Goal: Information Seeking & Learning: Learn about a topic

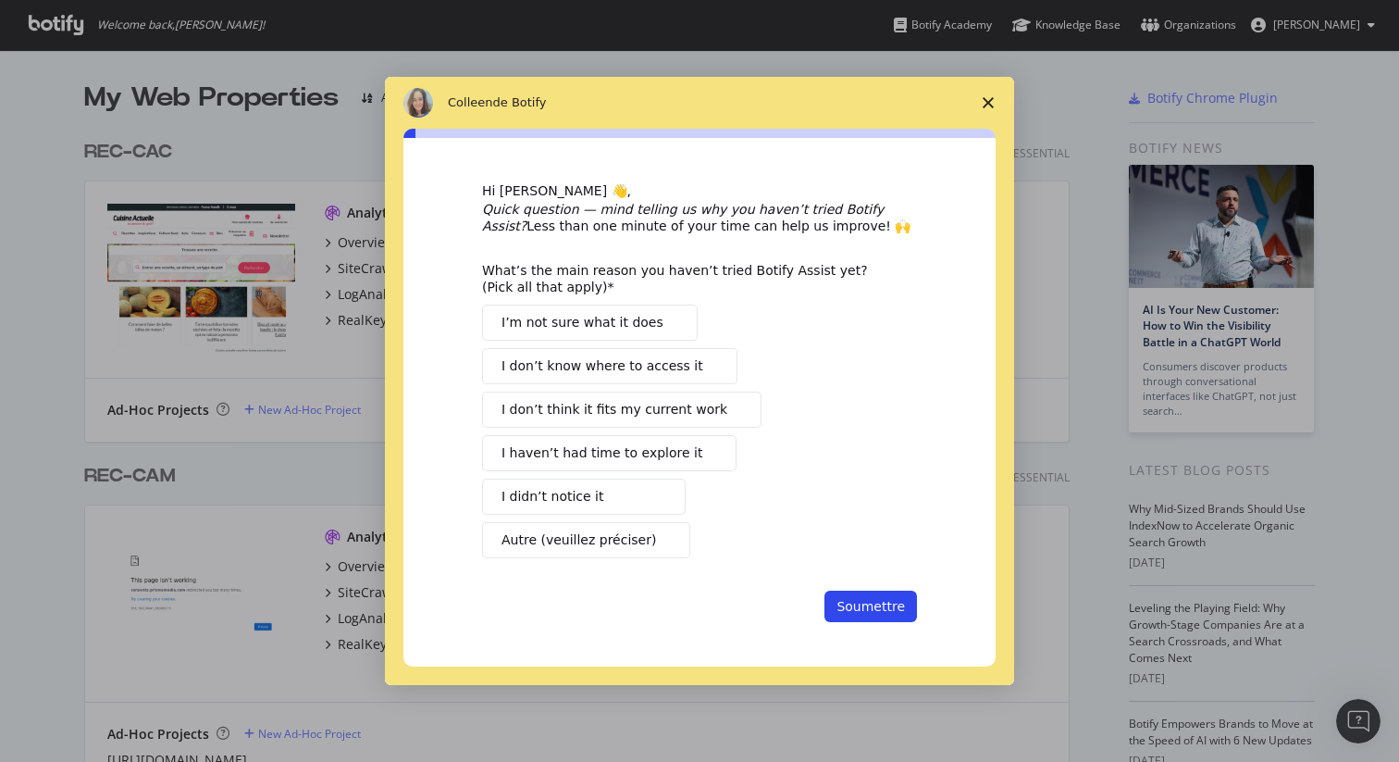
click at [989, 92] on span "Fermer l'enquête" at bounding box center [988, 103] width 52 height 52
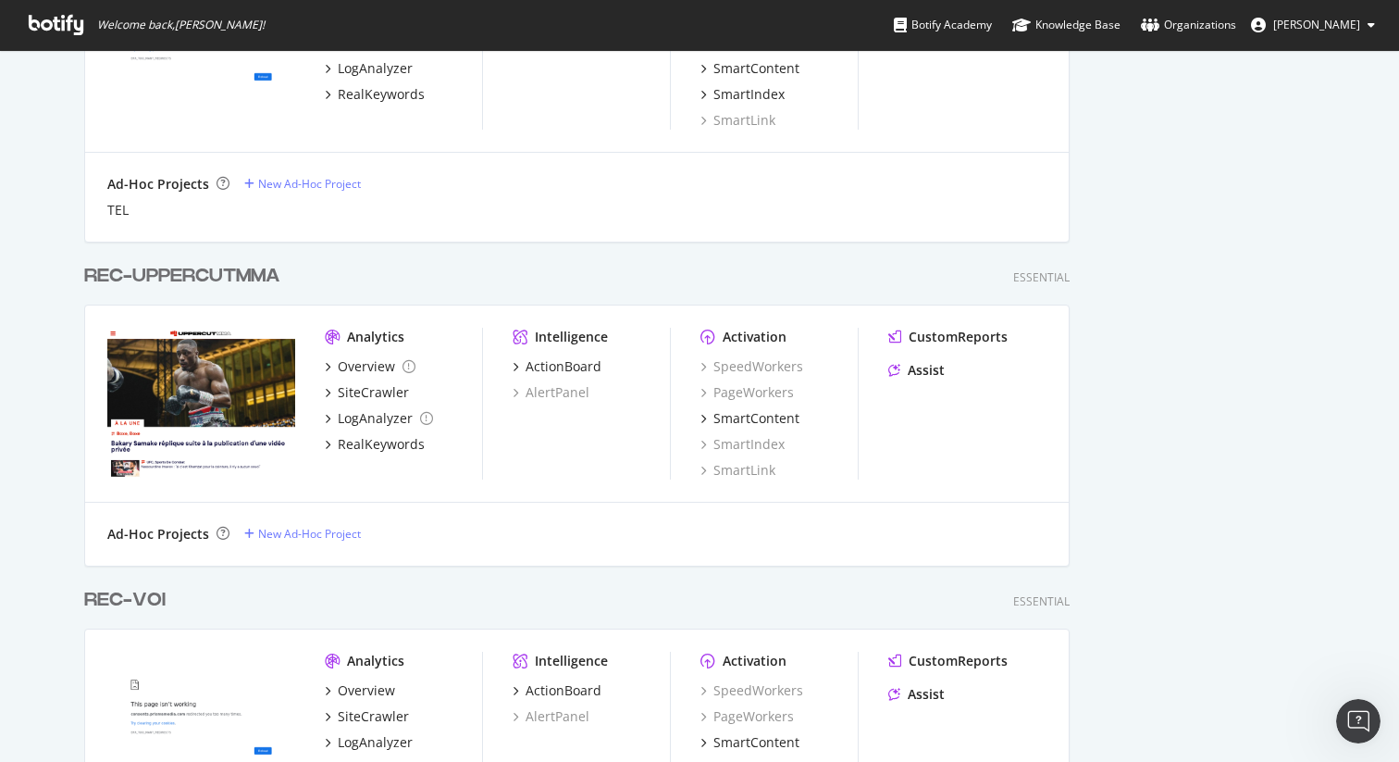
scroll to position [4245, 0]
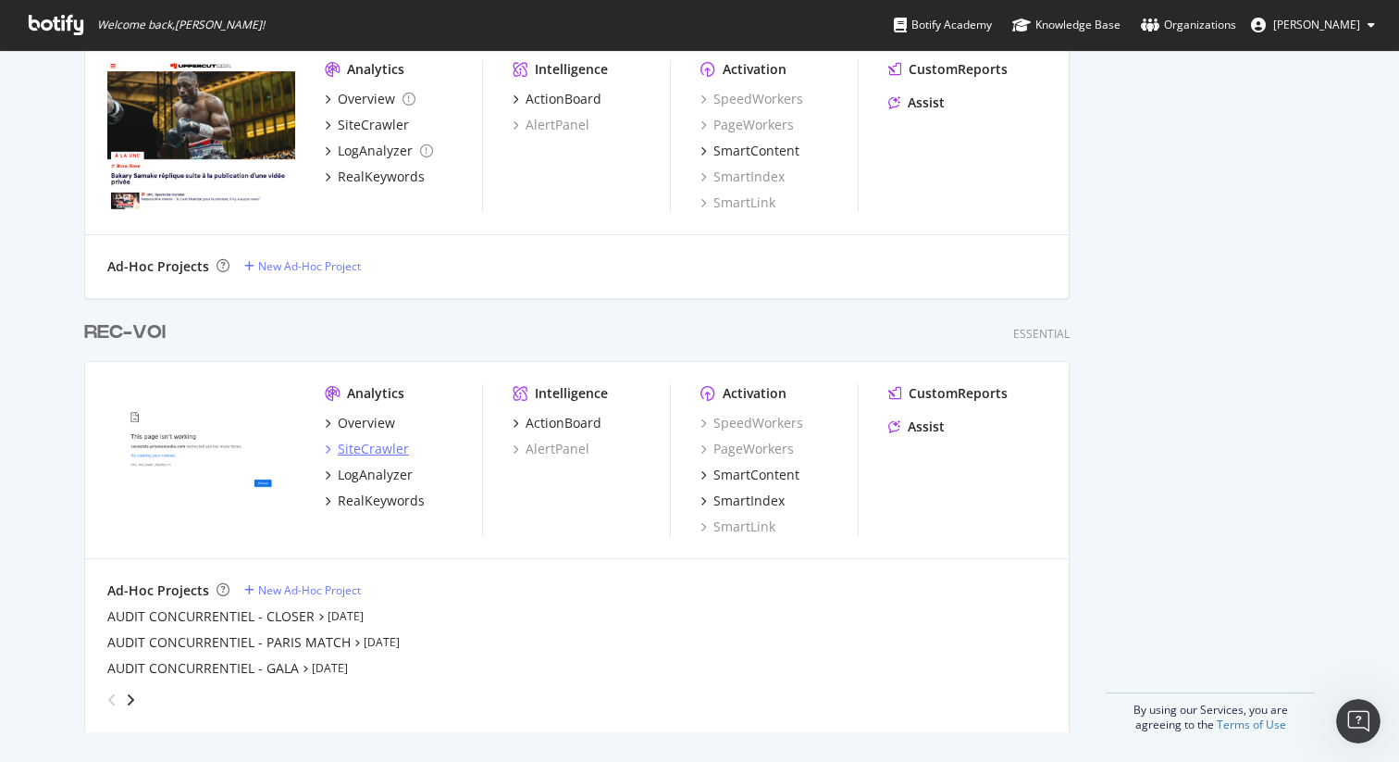
click at [376, 443] on div "SiteCrawler" at bounding box center [373, 449] width 71 height 19
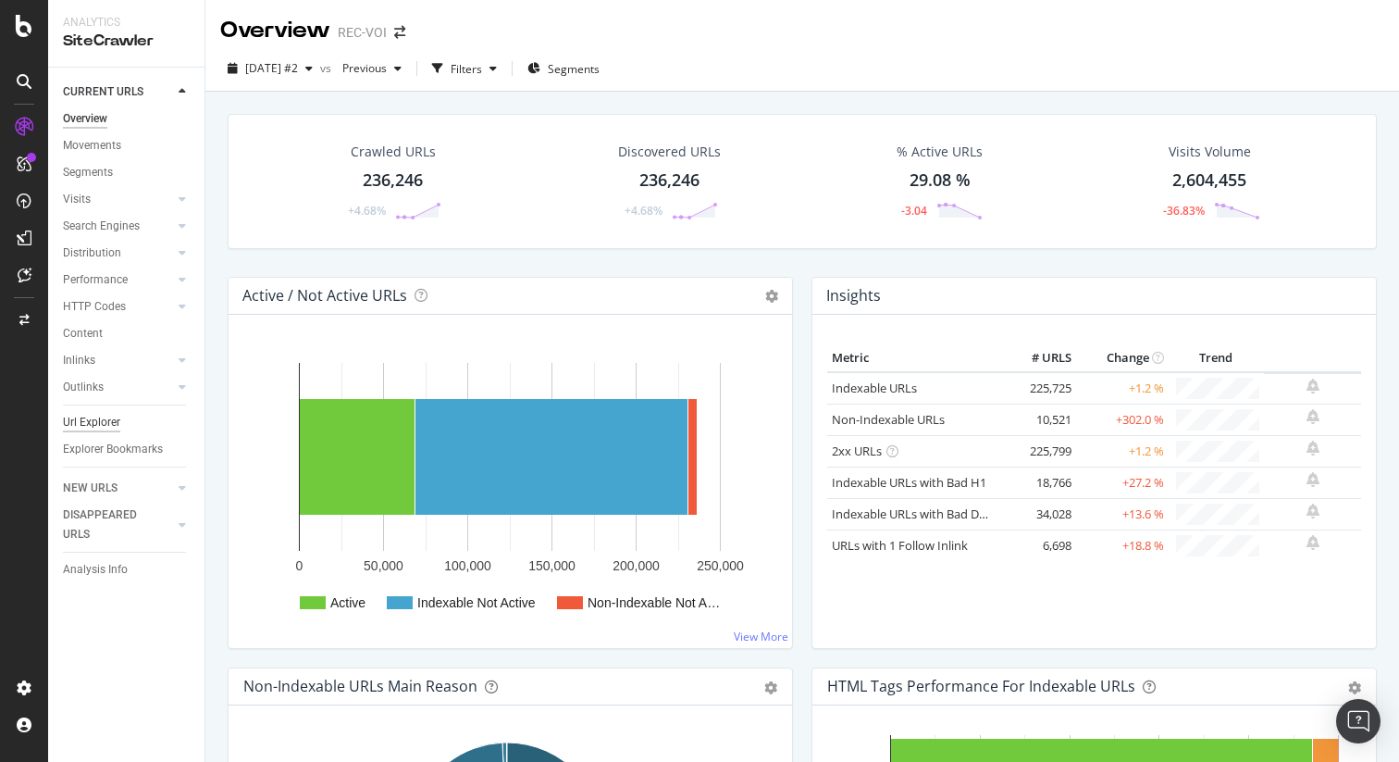
click at [96, 426] on div "Url Explorer" at bounding box center [91, 422] width 57 height 19
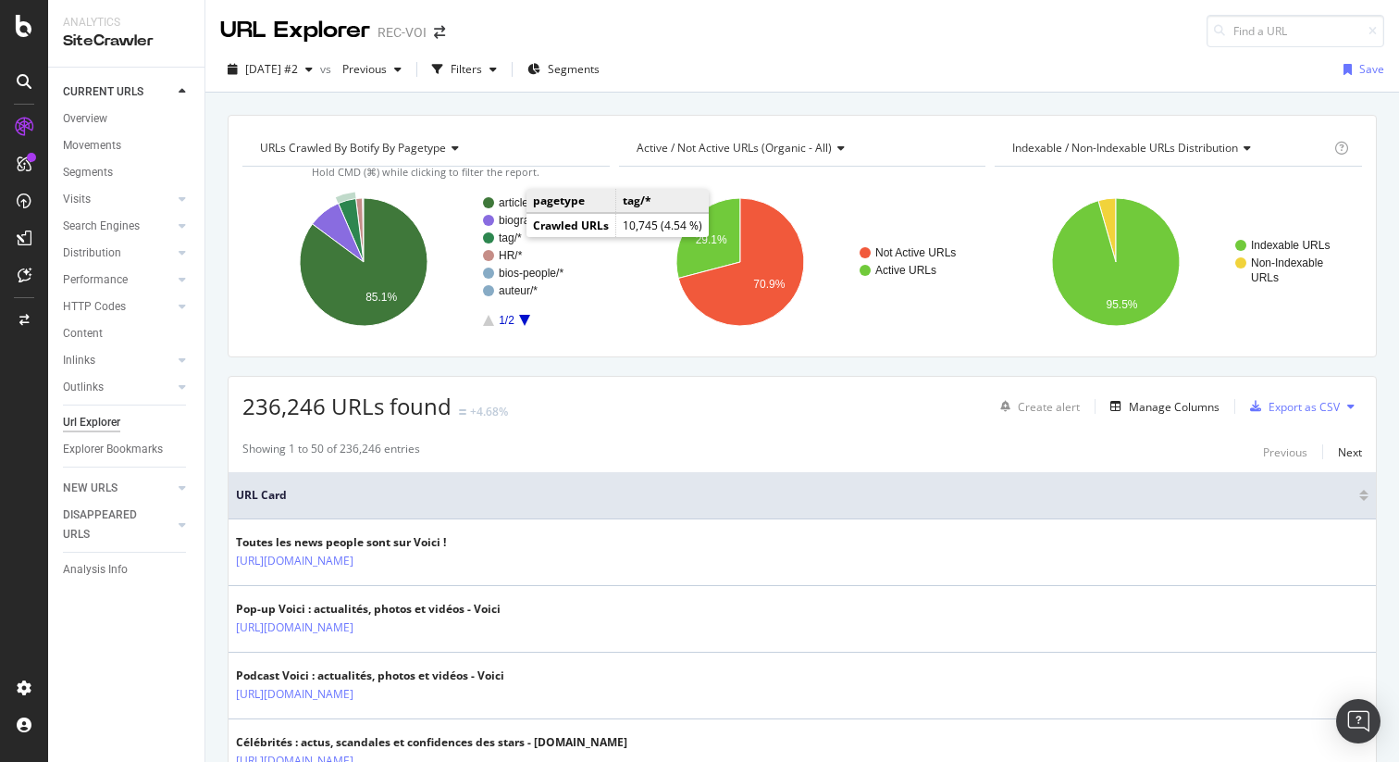
click at [506, 241] on text "tag/*" at bounding box center [510, 237] width 23 height 13
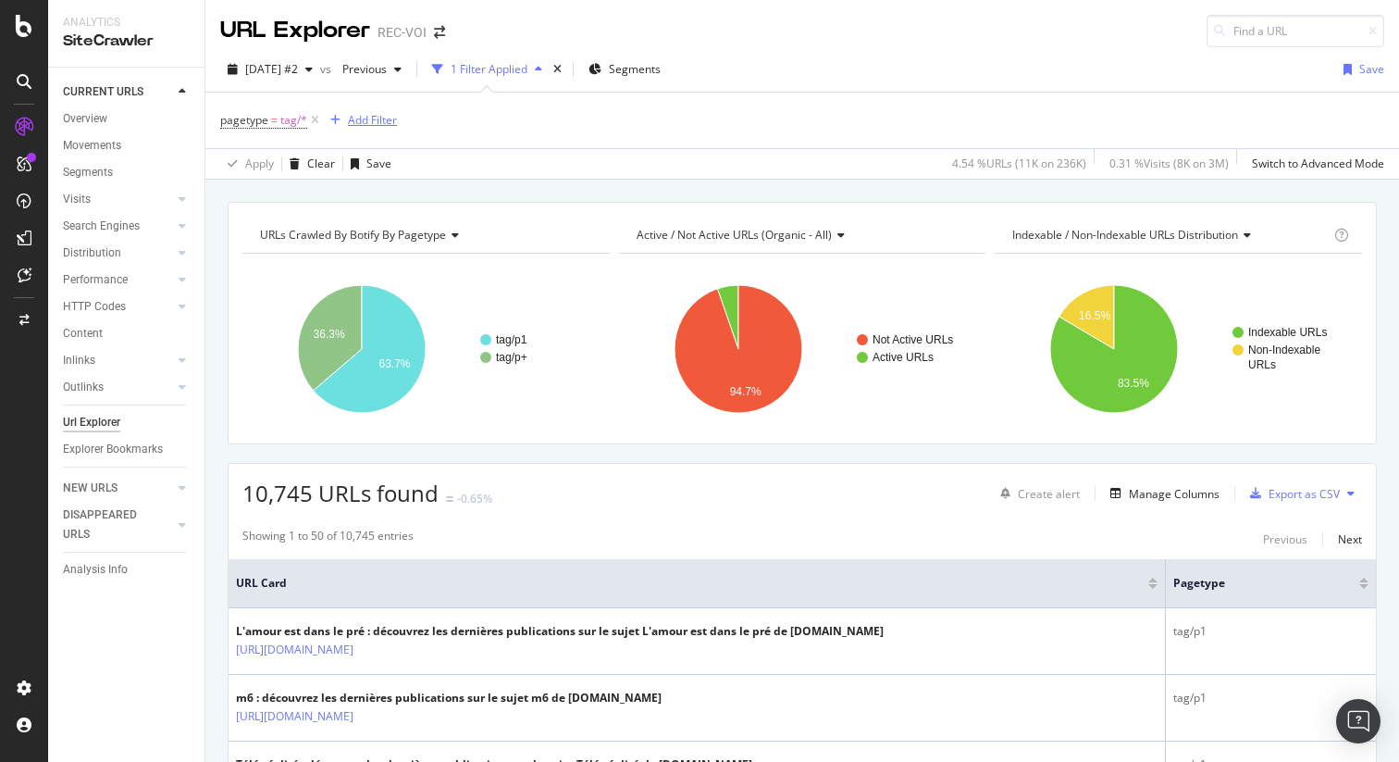
click at [372, 124] on div "Add Filter" at bounding box center [372, 120] width 49 height 16
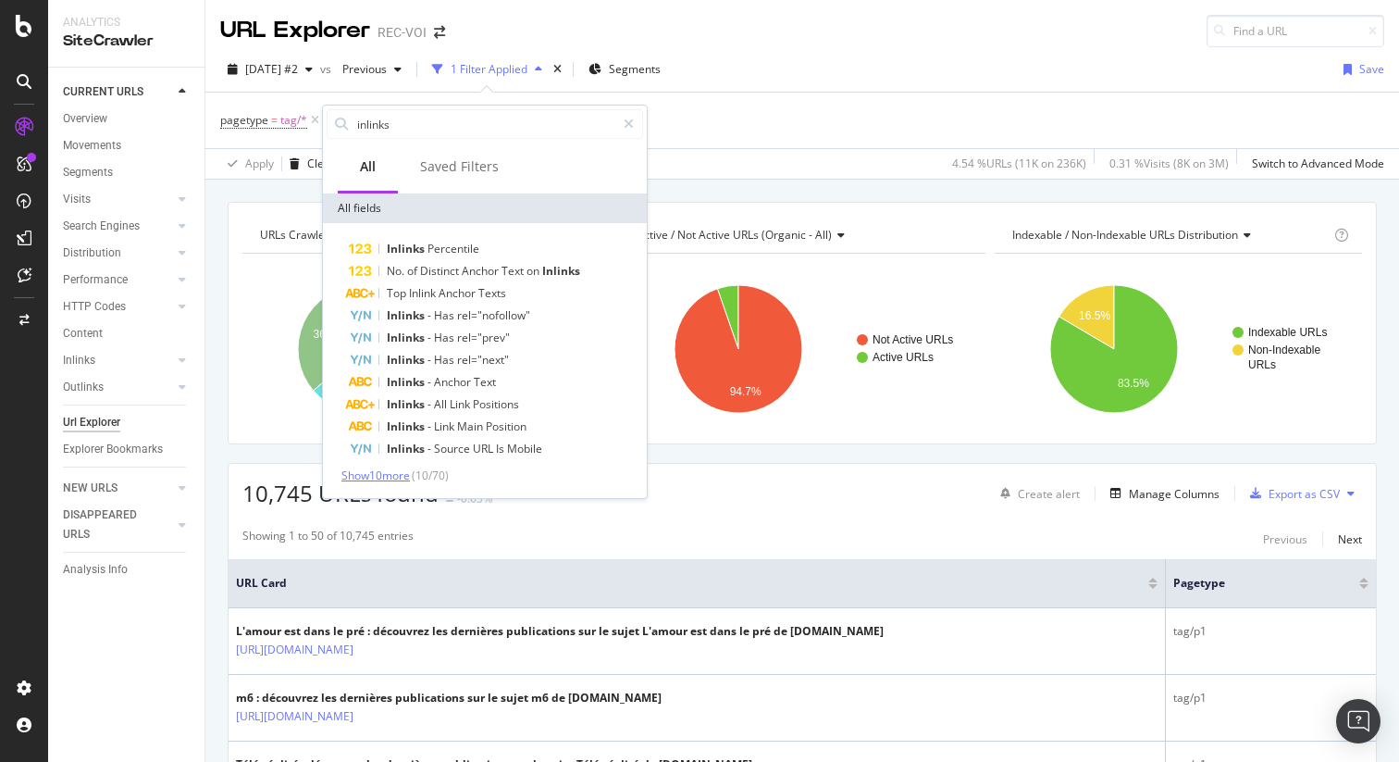
type input "inlinks"
click at [399, 474] on span "Show 10 more" at bounding box center [375, 475] width 68 height 16
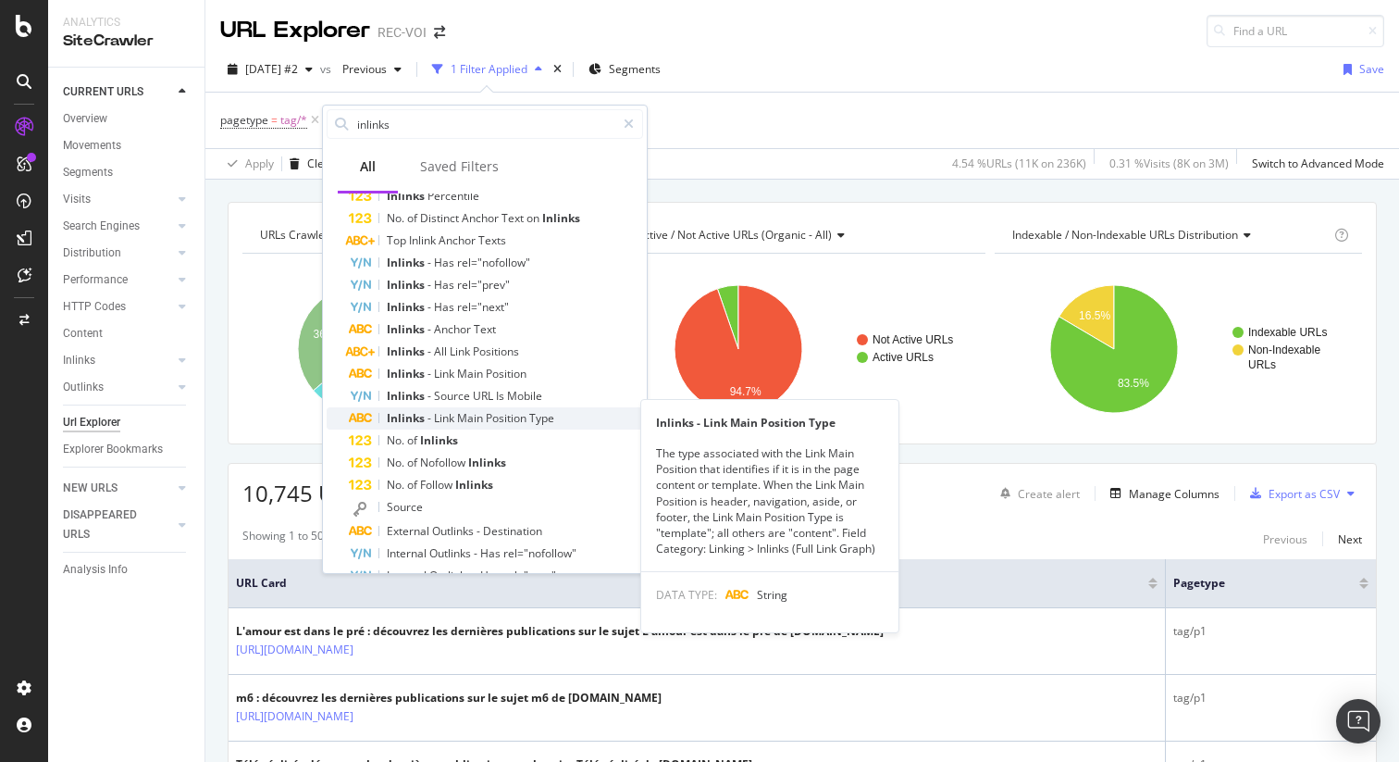
scroll to position [64, 0]
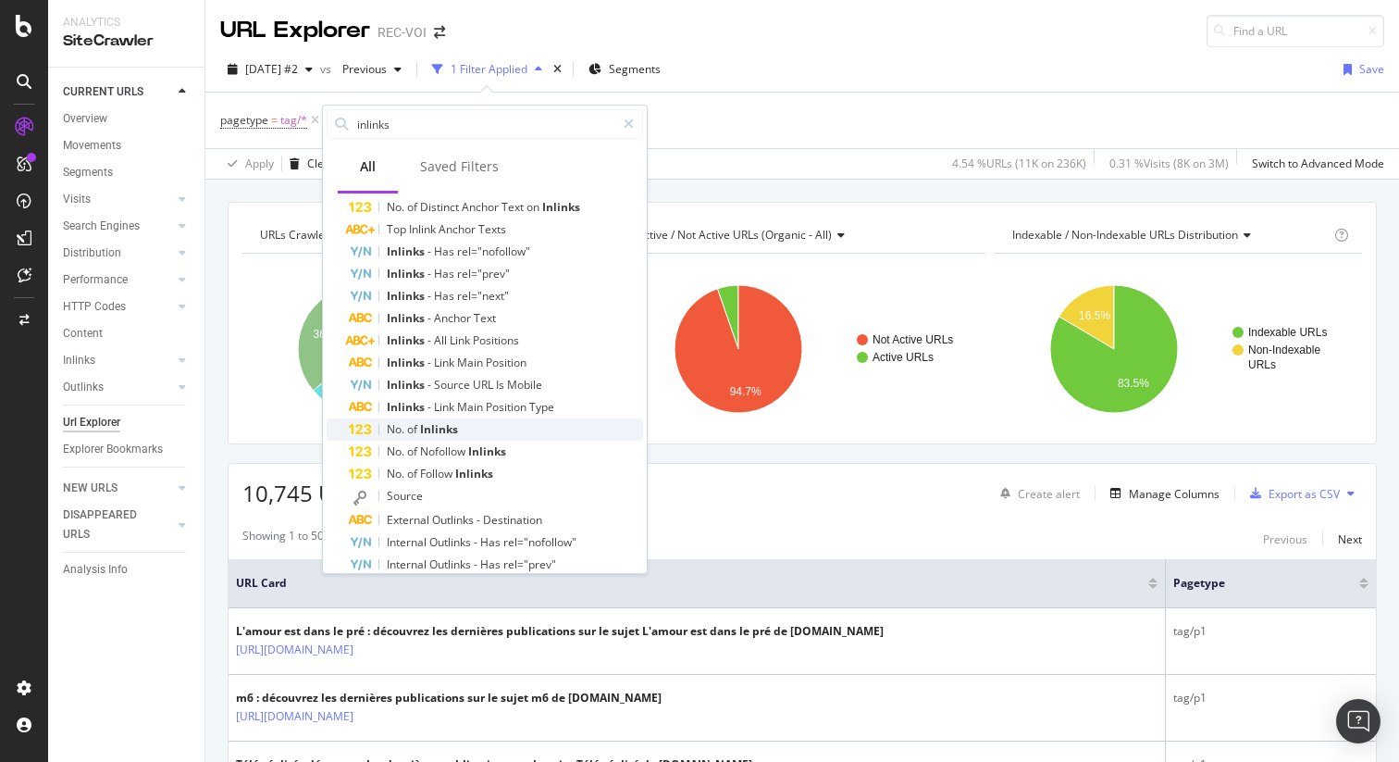
click at [469, 434] on div "No. of Inlinks" at bounding box center [496, 429] width 294 height 22
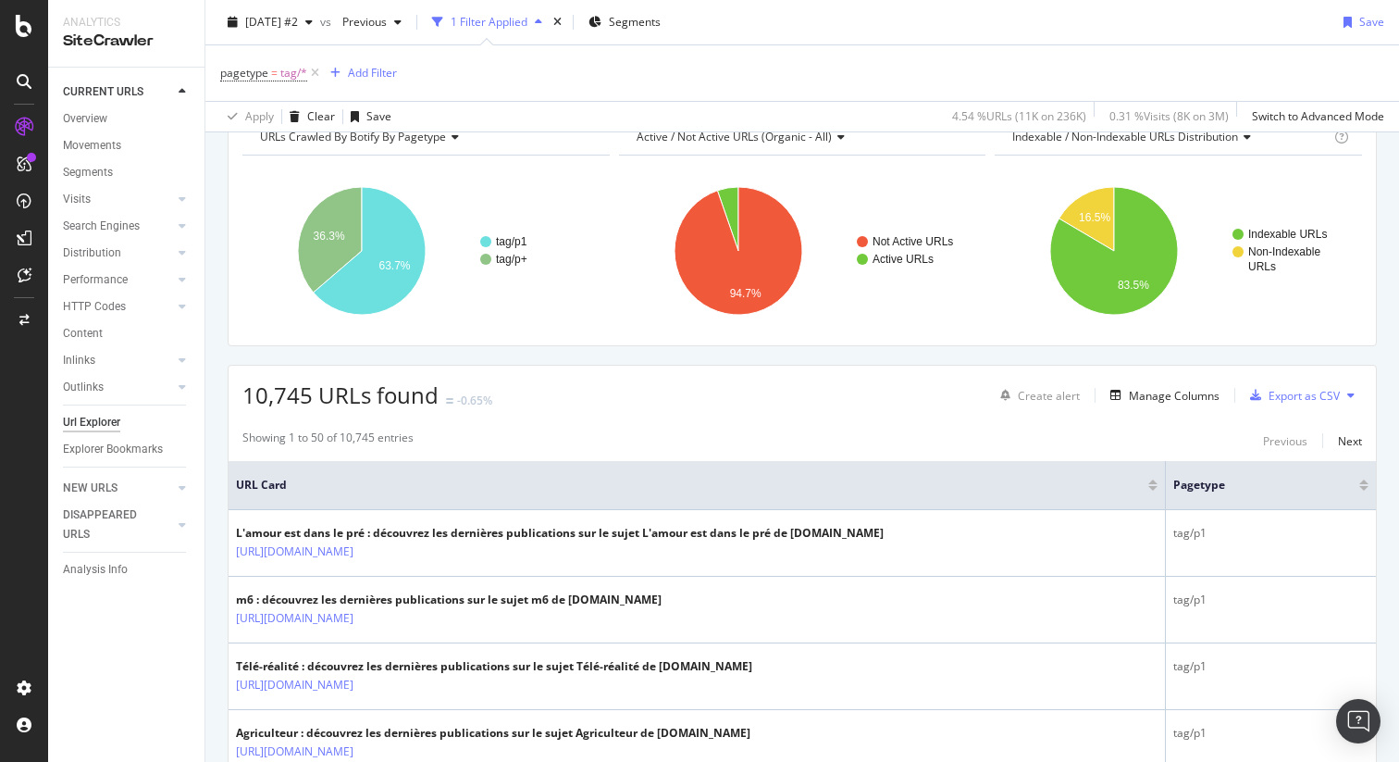
scroll to position [0, 0]
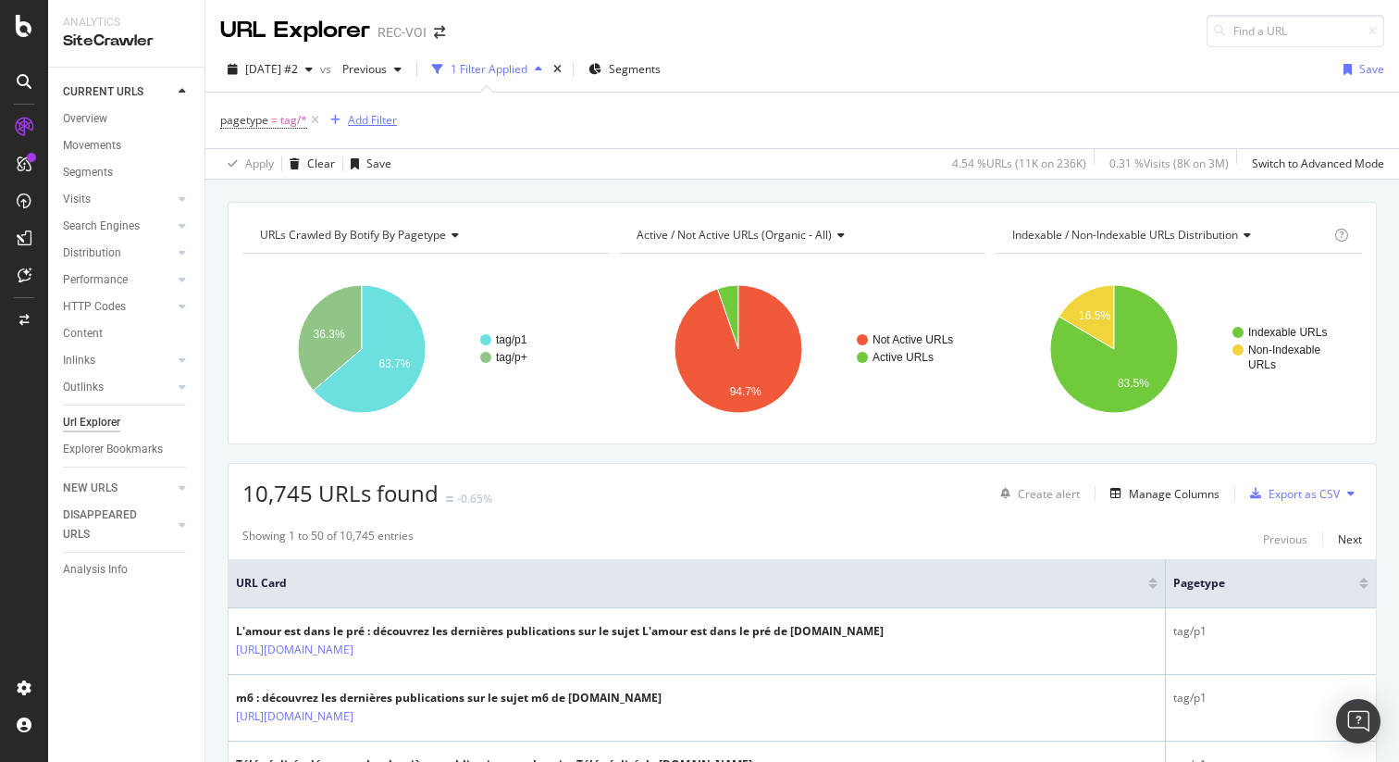
click at [391, 115] on div "Add Filter" at bounding box center [372, 120] width 49 height 16
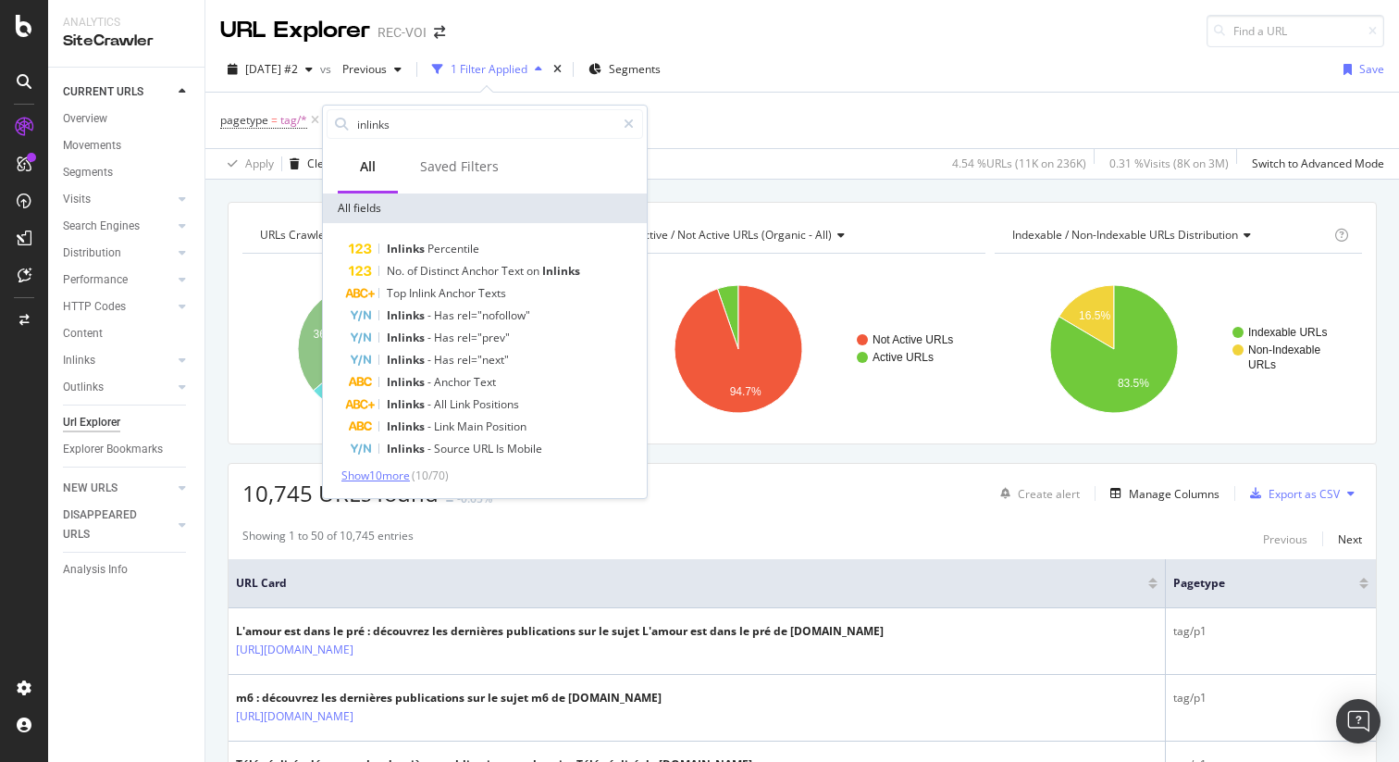
click at [377, 478] on span "Show 10 more" at bounding box center [375, 475] width 68 height 16
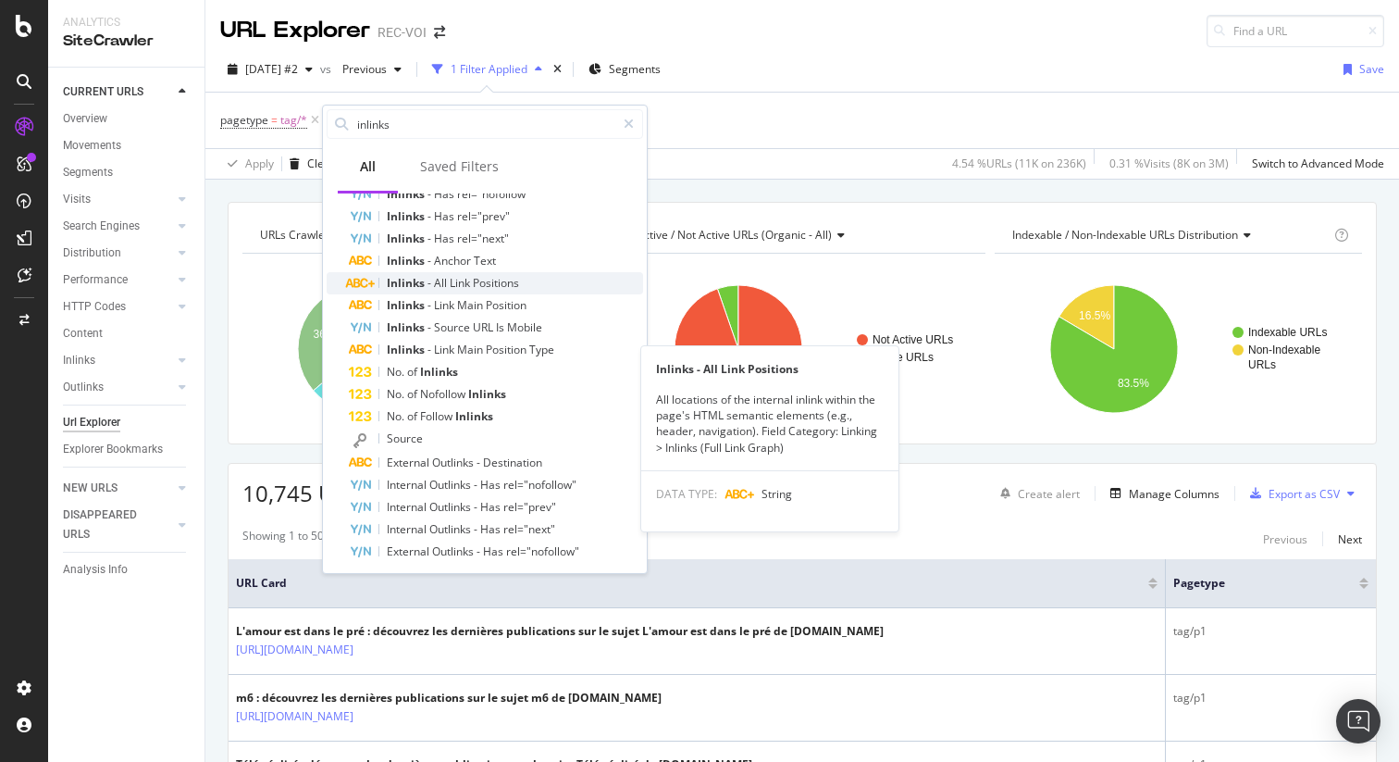
scroll to position [149, 0]
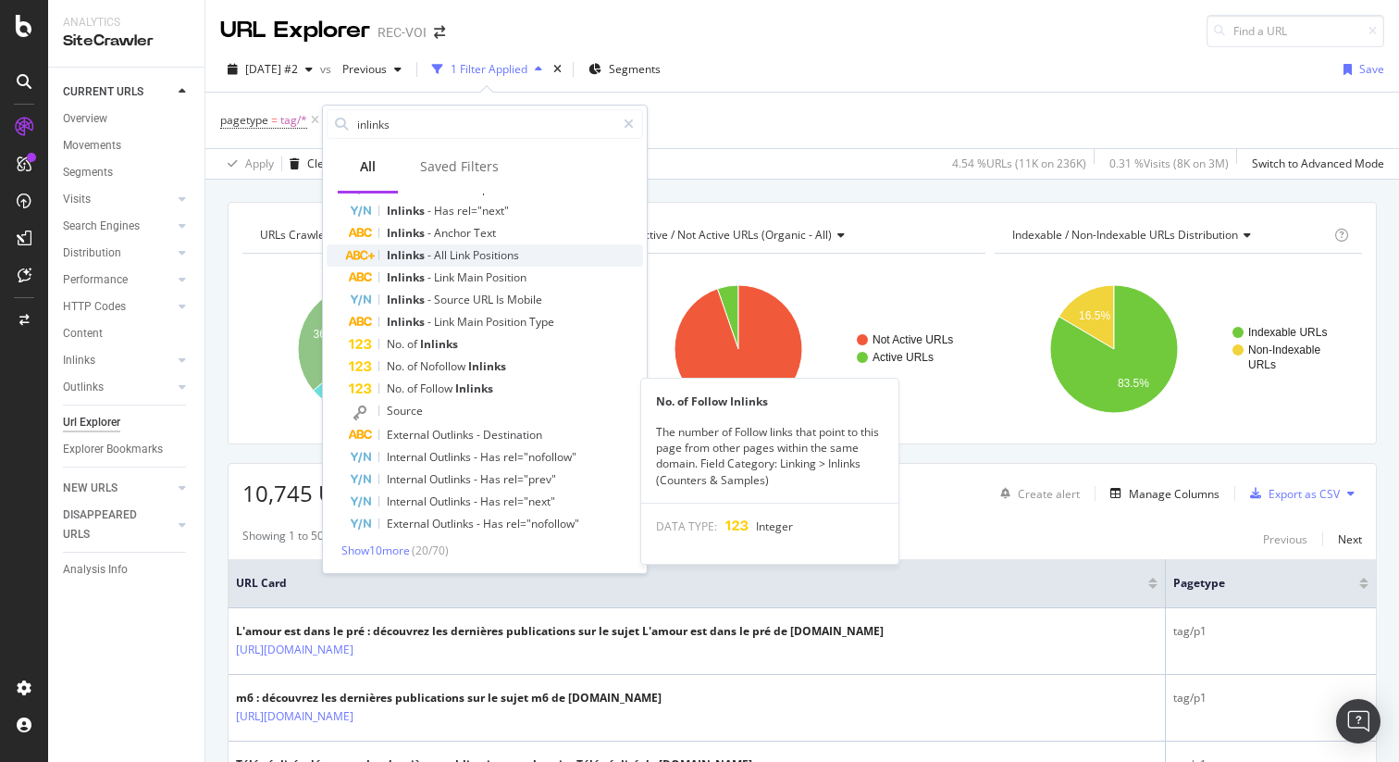
click at [497, 394] on div "No. of Follow Inlinks" at bounding box center [496, 389] width 294 height 22
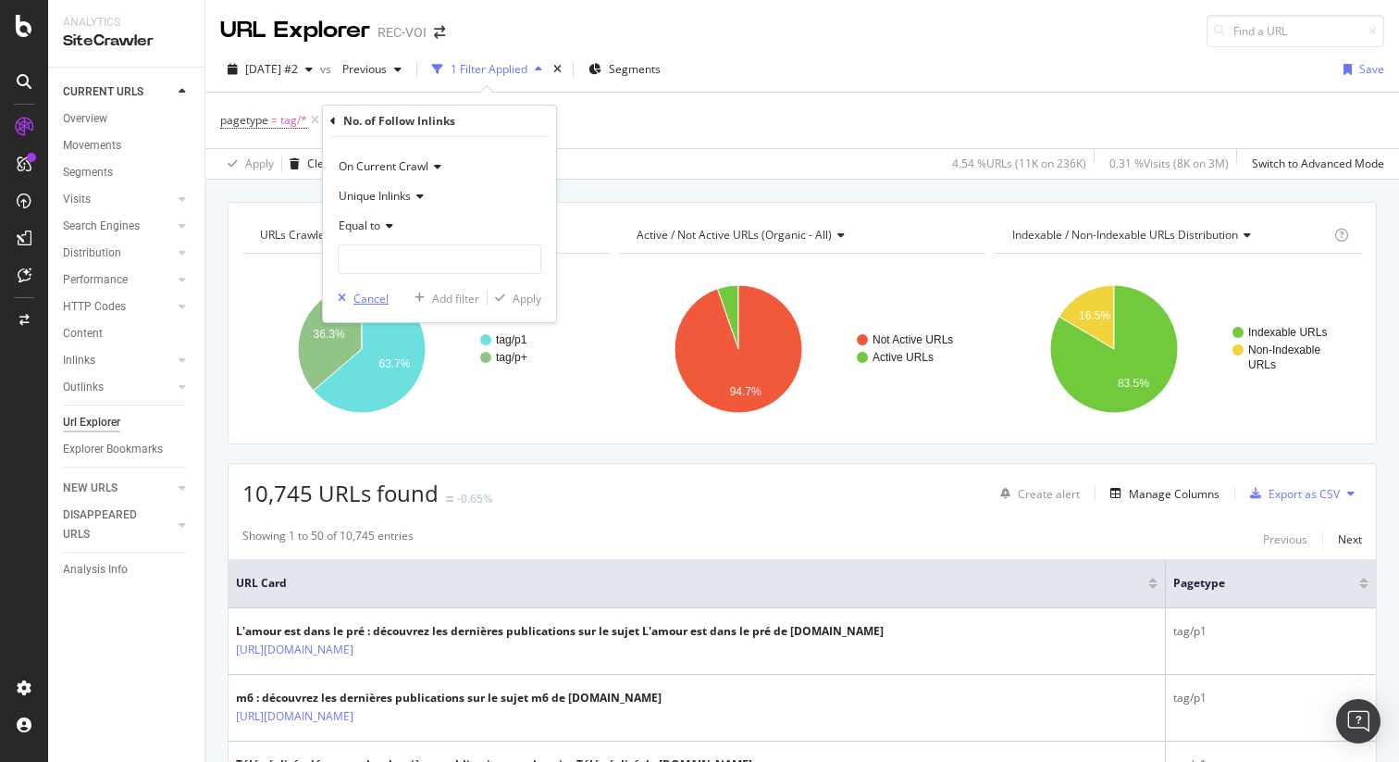
click at [371, 295] on div "Cancel" at bounding box center [371, 299] width 35 height 16
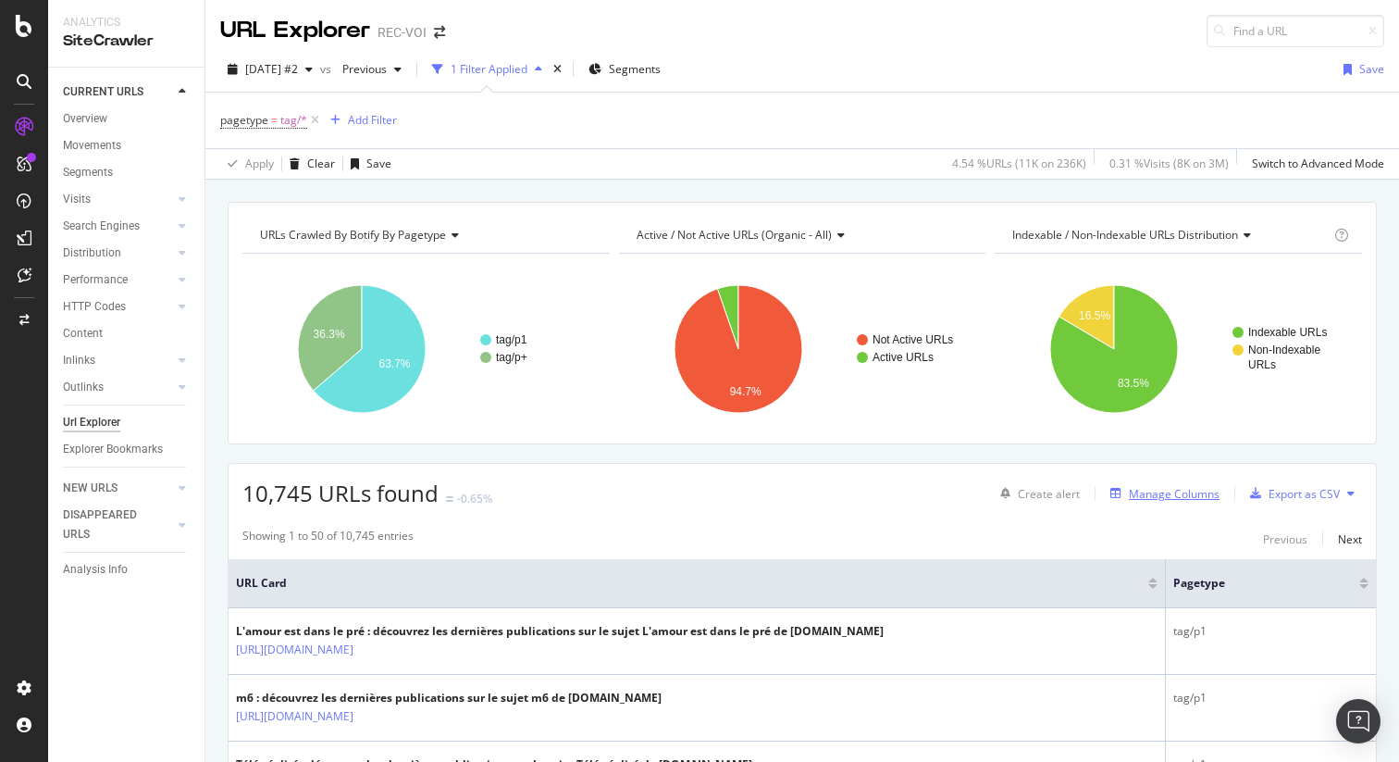
click at [1185, 499] on div "Manage Columns" at bounding box center [1174, 494] width 91 height 16
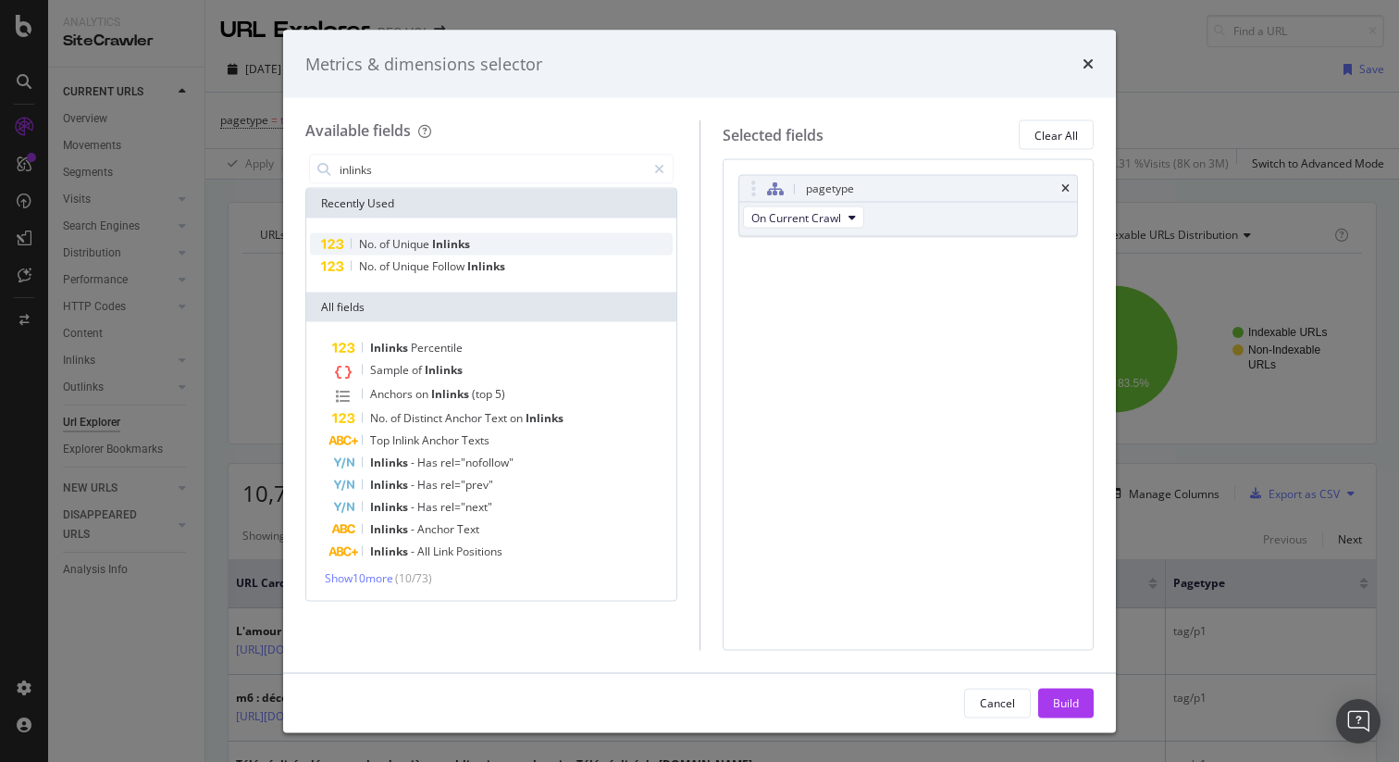
type input "inlinks"
click at [454, 241] on span "Inlinks" at bounding box center [451, 244] width 38 height 16
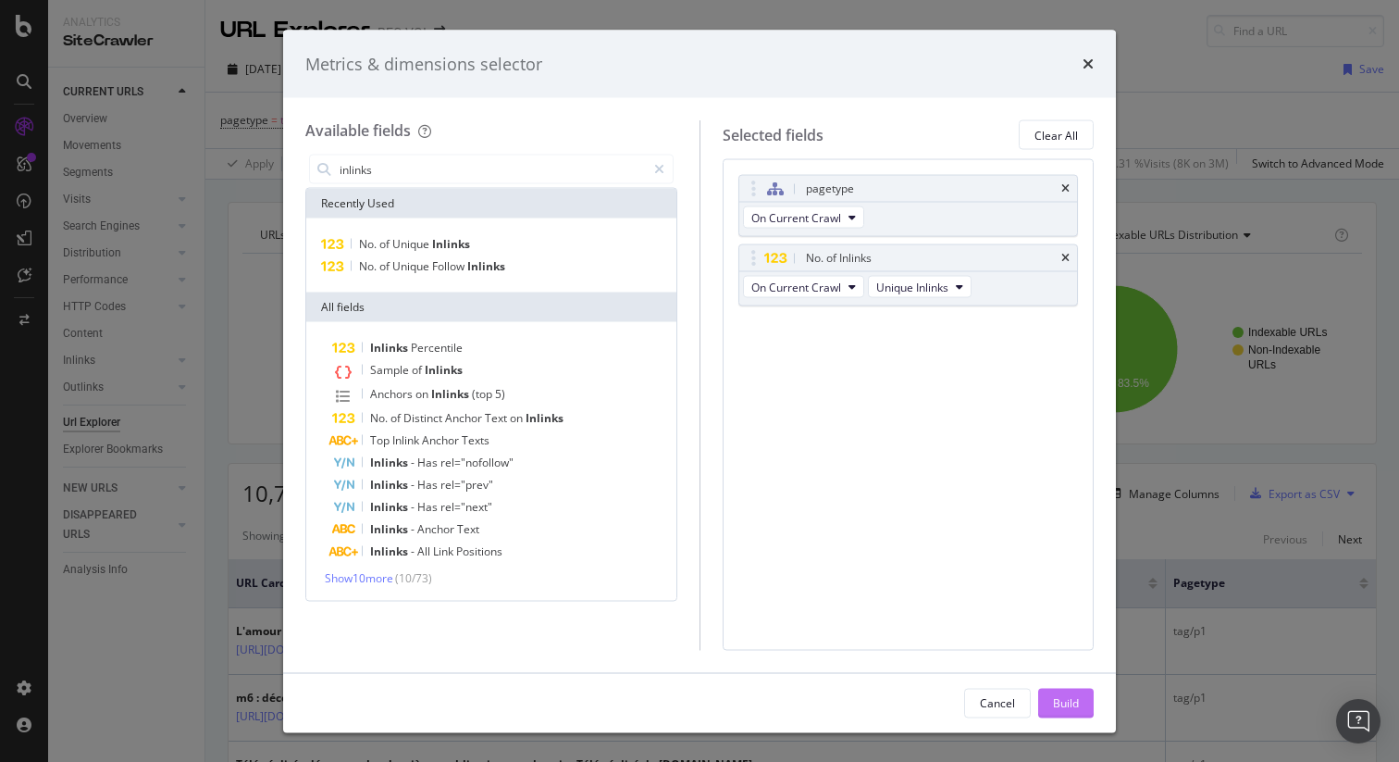
click at [1055, 700] on div "Build" at bounding box center [1066, 702] width 26 height 16
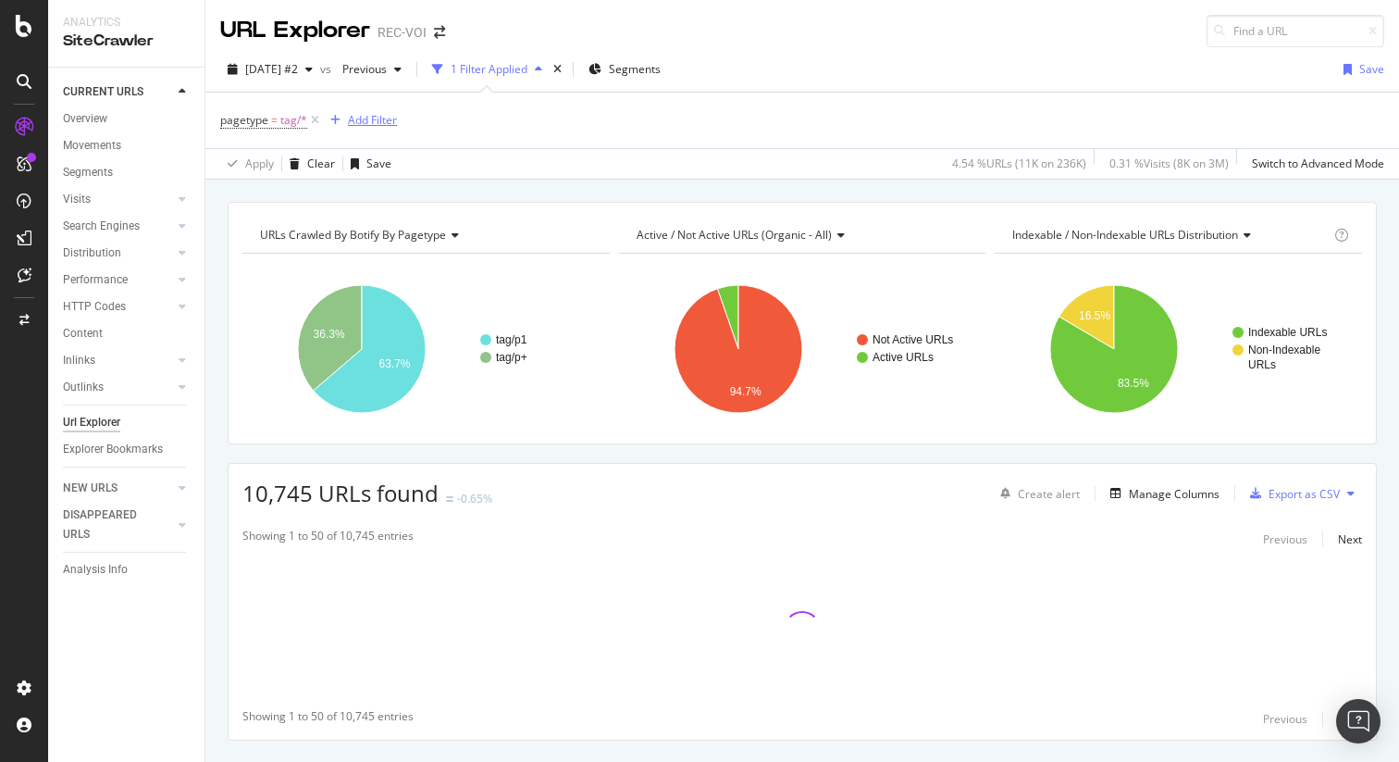
click at [382, 130] on div "Add Filter" at bounding box center [360, 120] width 74 height 20
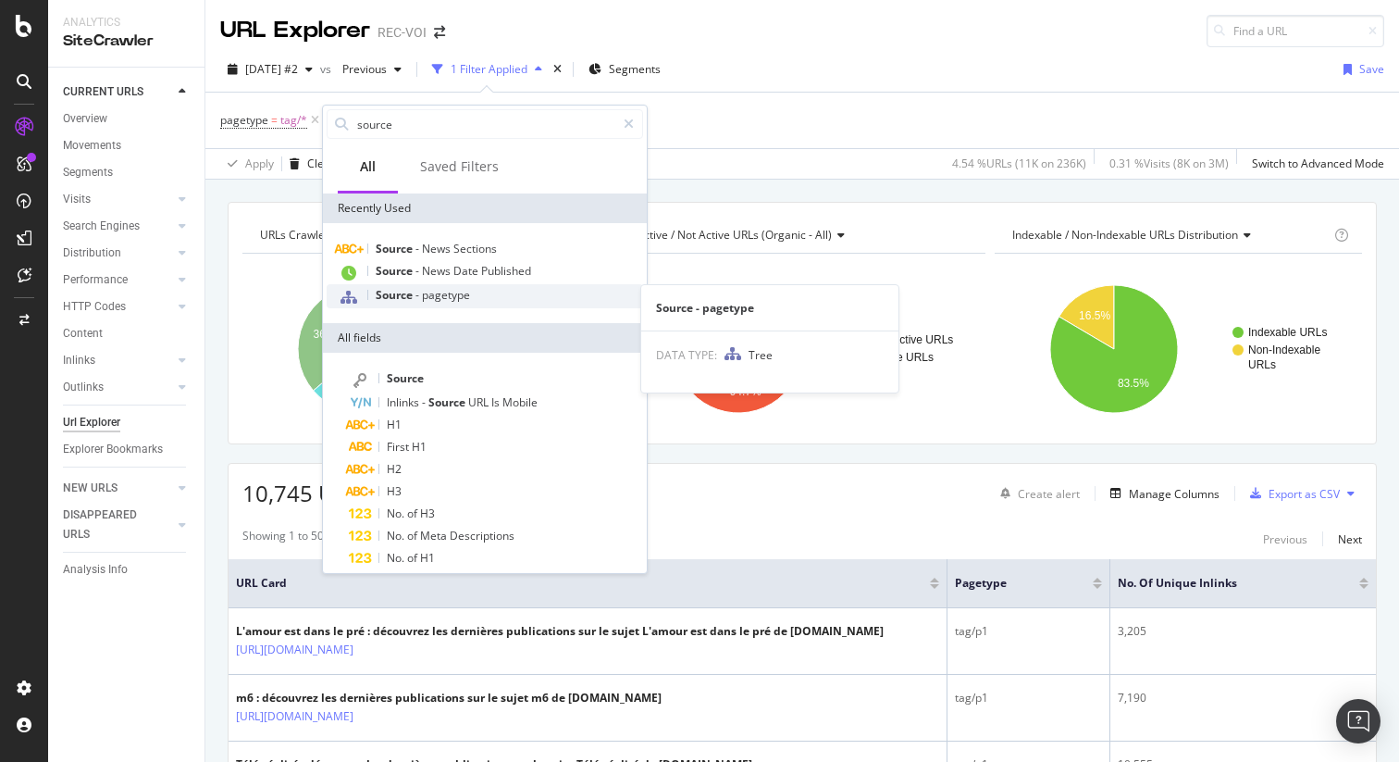
type input "source"
click at [463, 293] on span "pagetype" at bounding box center [446, 295] width 48 height 16
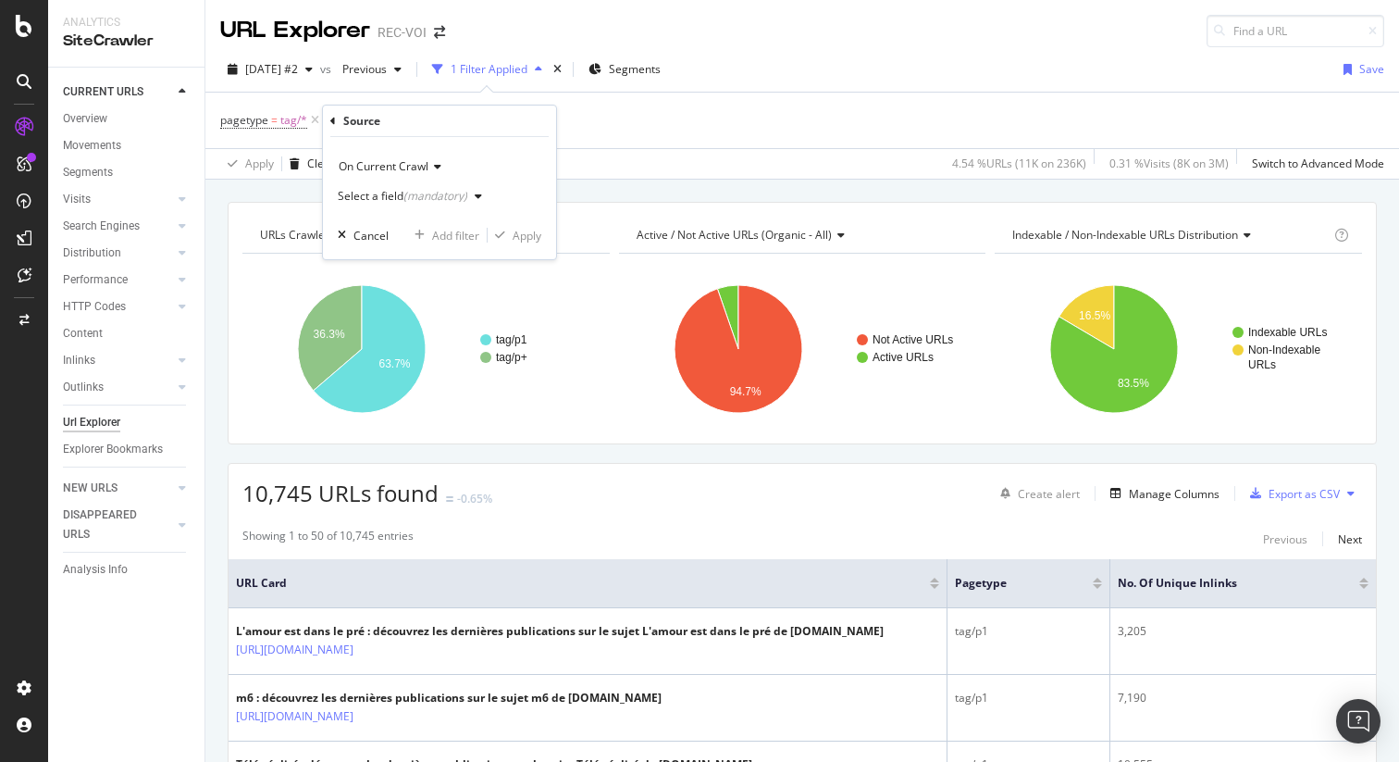
click at [449, 194] on div "(mandatory)" at bounding box center [435, 196] width 64 height 16
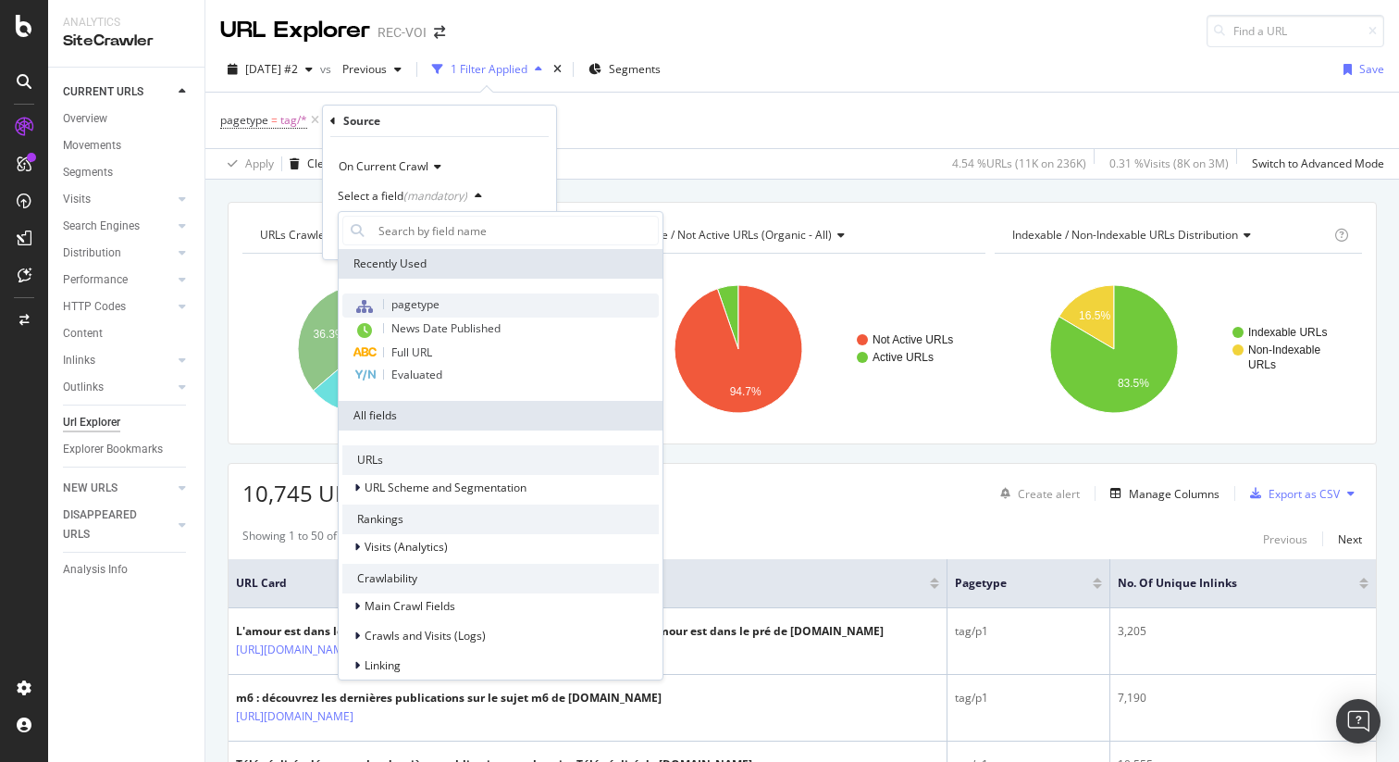
click at [446, 309] on div "pagetype" at bounding box center [500, 305] width 316 height 24
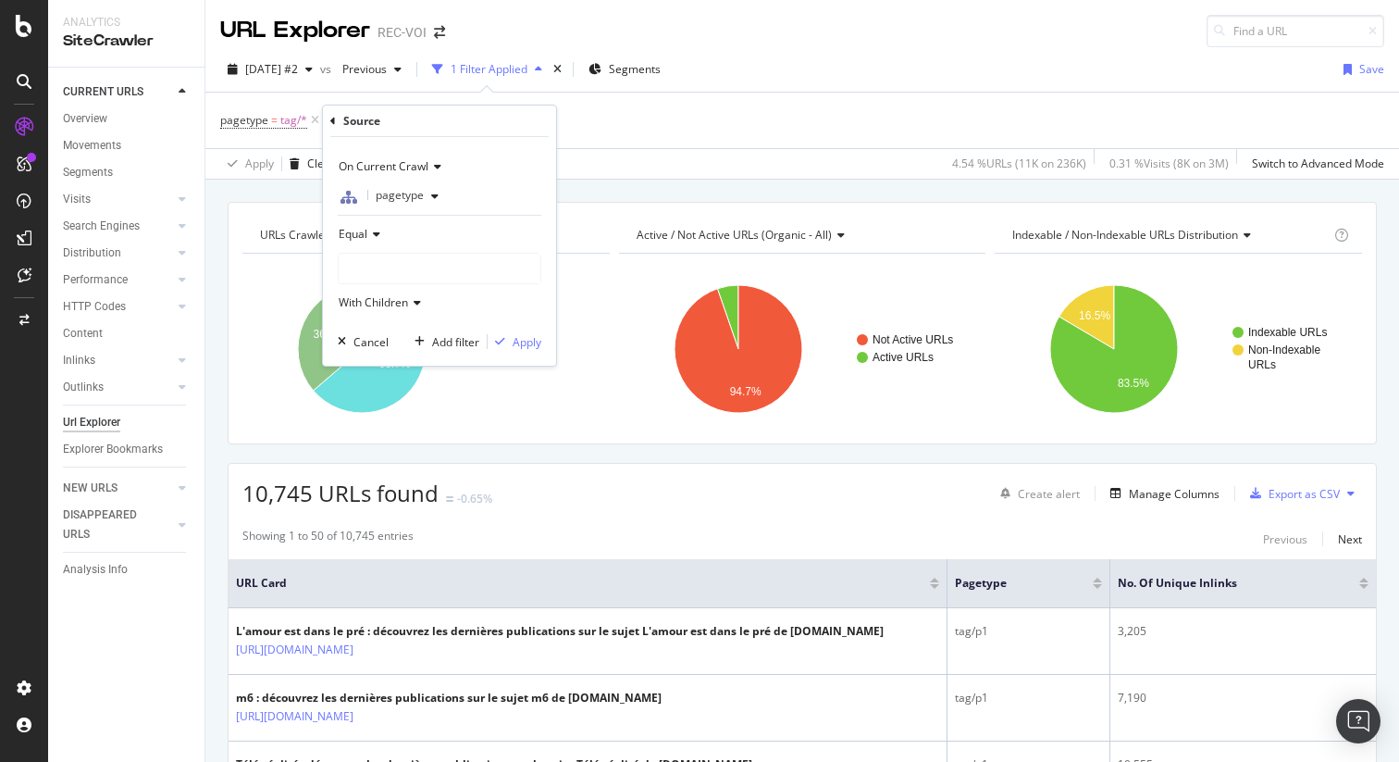
click at [411, 276] on div at bounding box center [440, 269] width 202 height 30
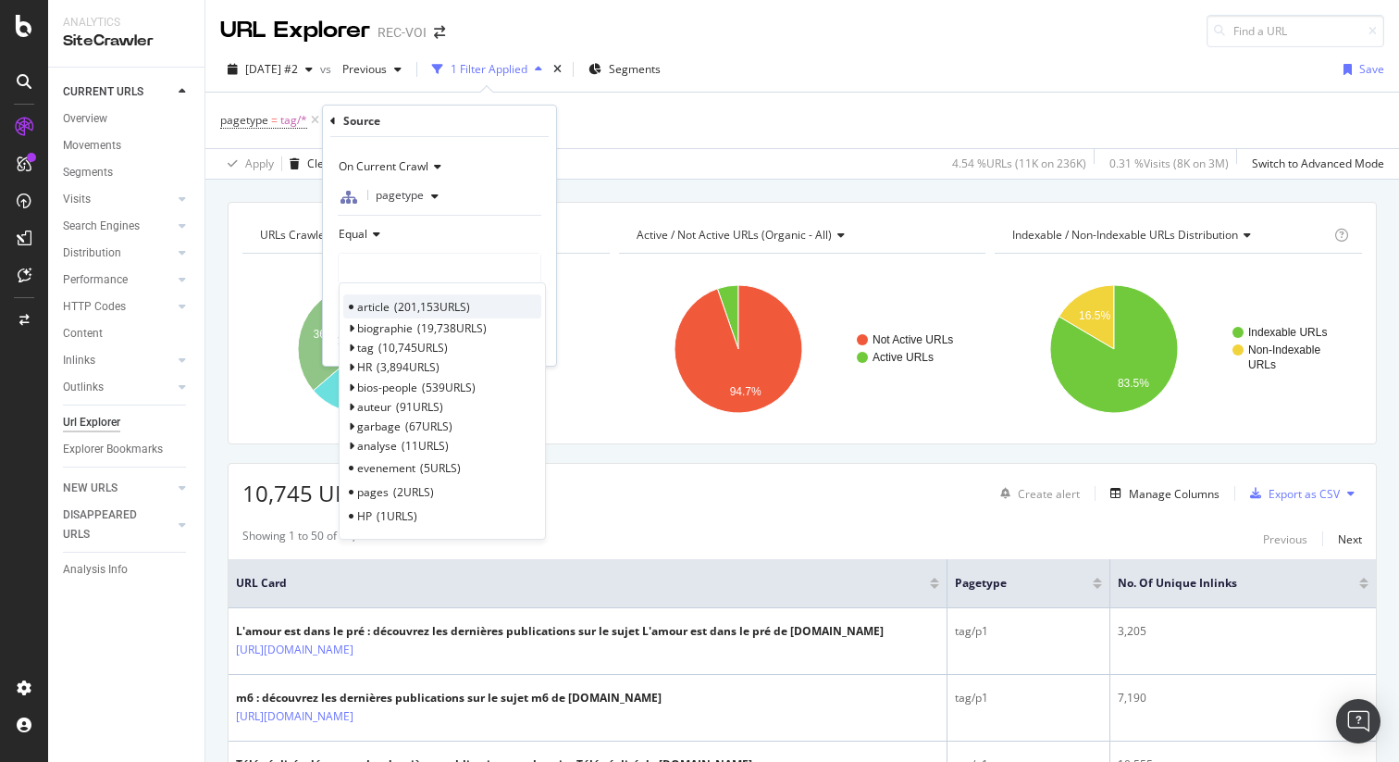
click at [400, 304] on span "201,153 URLS" at bounding box center [432, 307] width 76 height 16
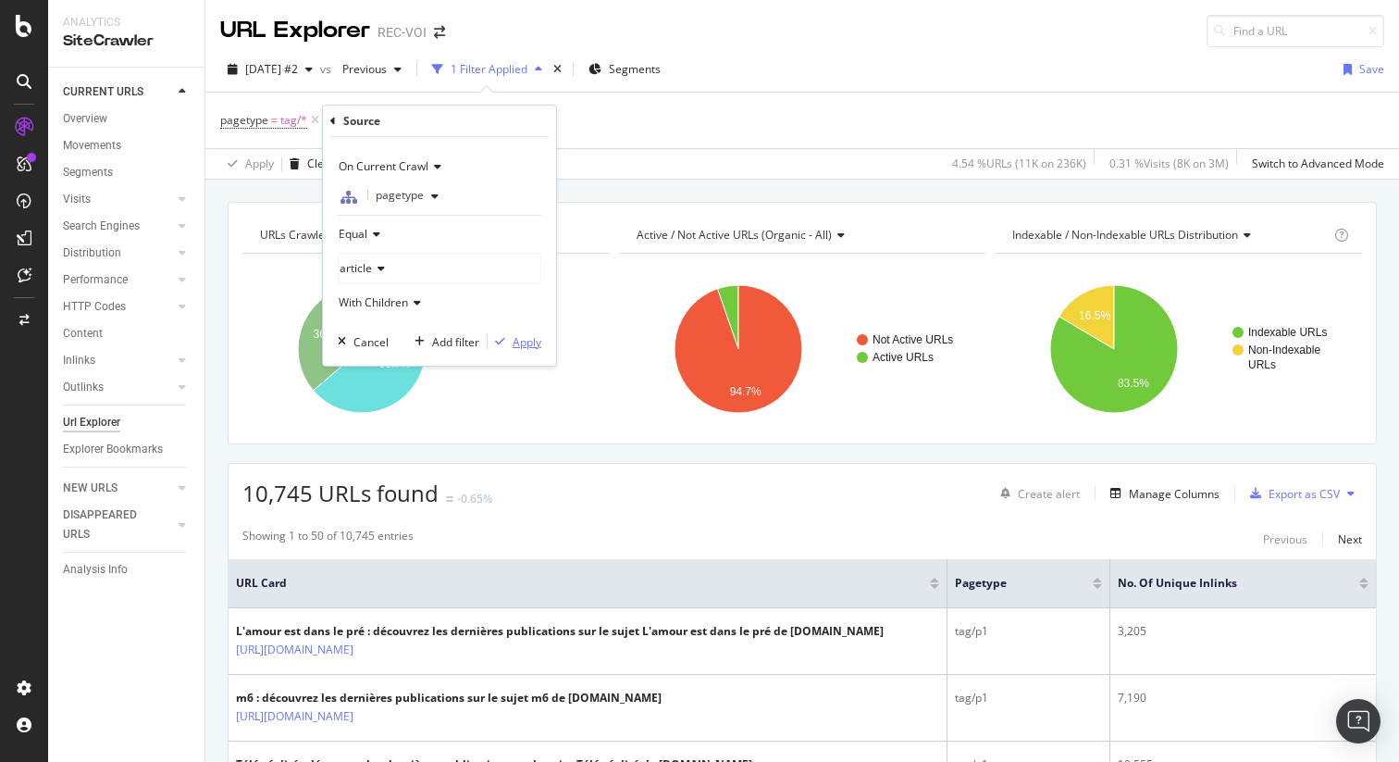
click at [504, 340] on icon "button" at bounding box center [500, 341] width 10 height 11
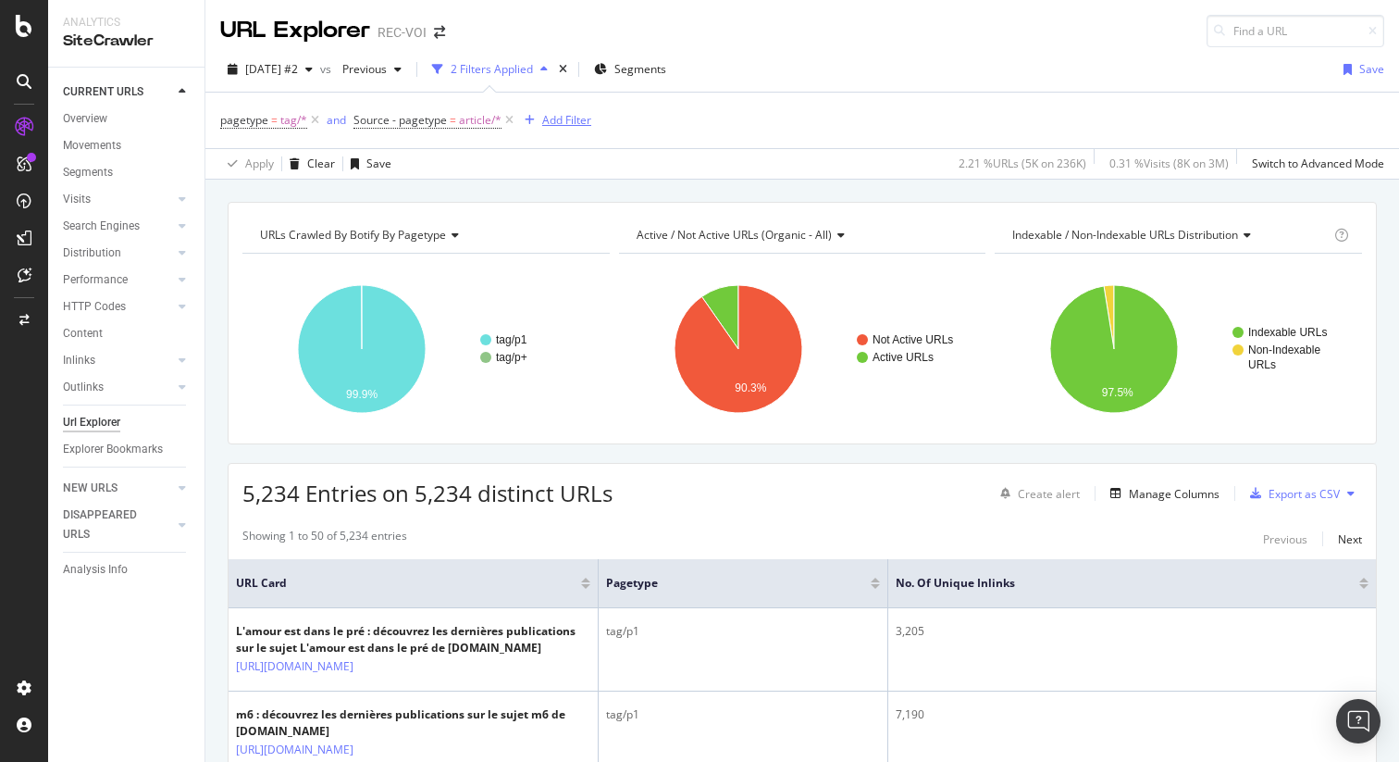
click at [573, 116] on div "Add Filter" at bounding box center [566, 120] width 49 height 16
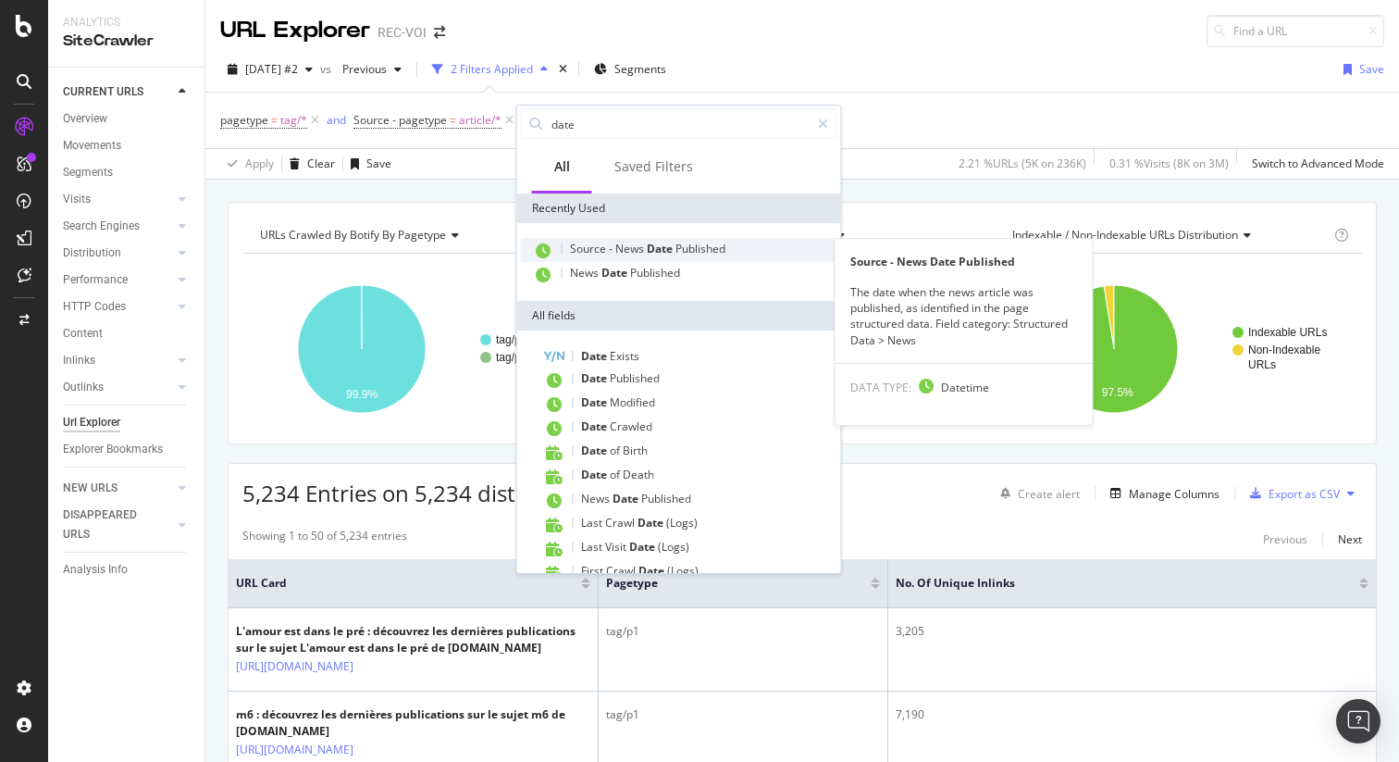
type input "date"
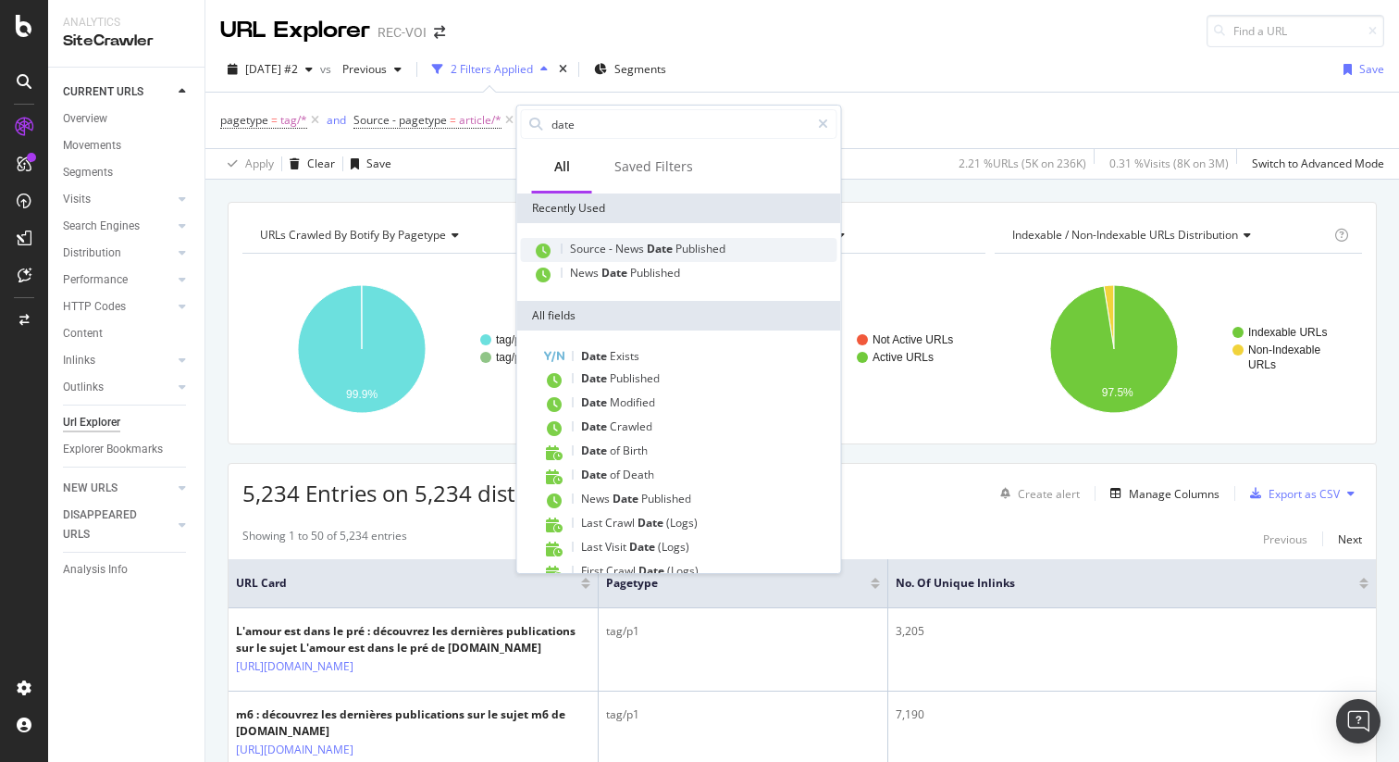
click at [684, 254] on span "Published" at bounding box center [701, 249] width 50 height 16
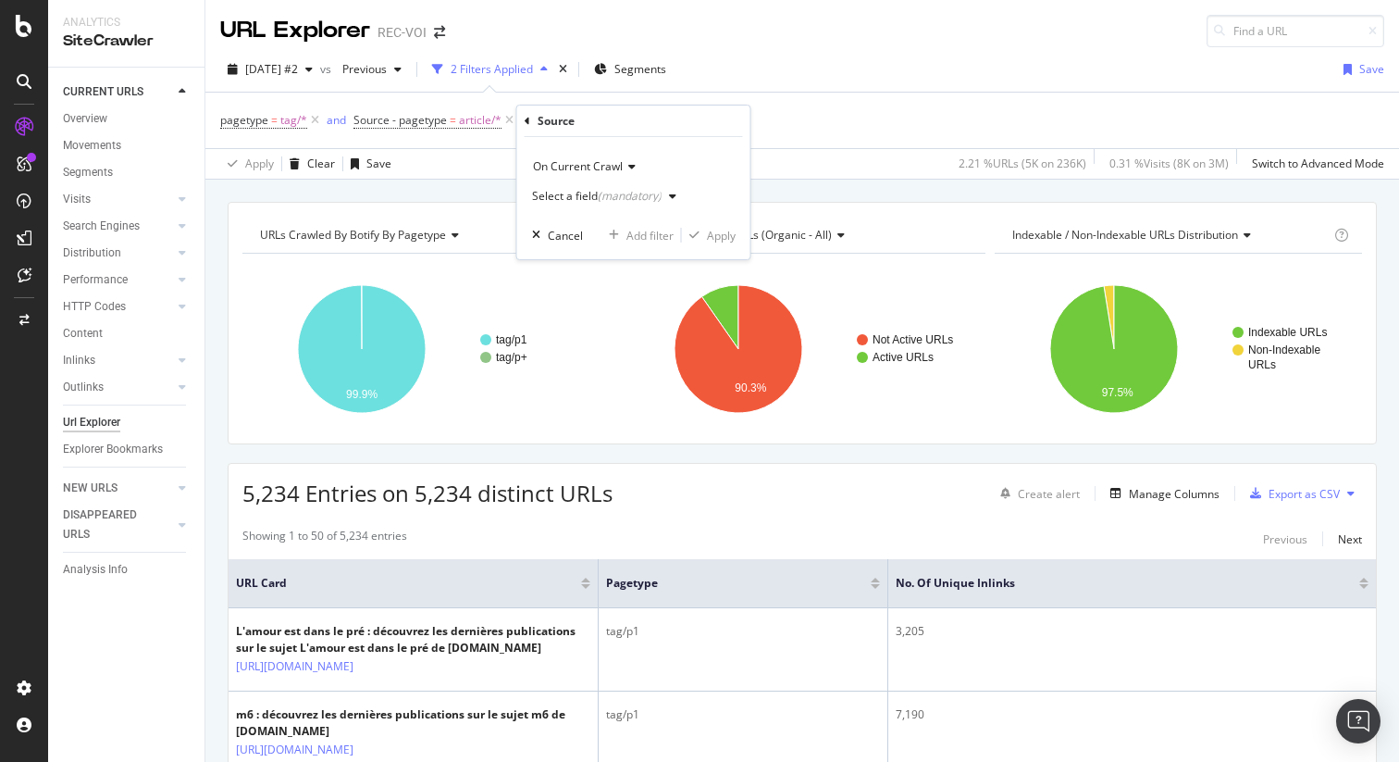
click at [614, 193] on div "(mandatory)" at bounding box center [630, 196] width 64 height 16
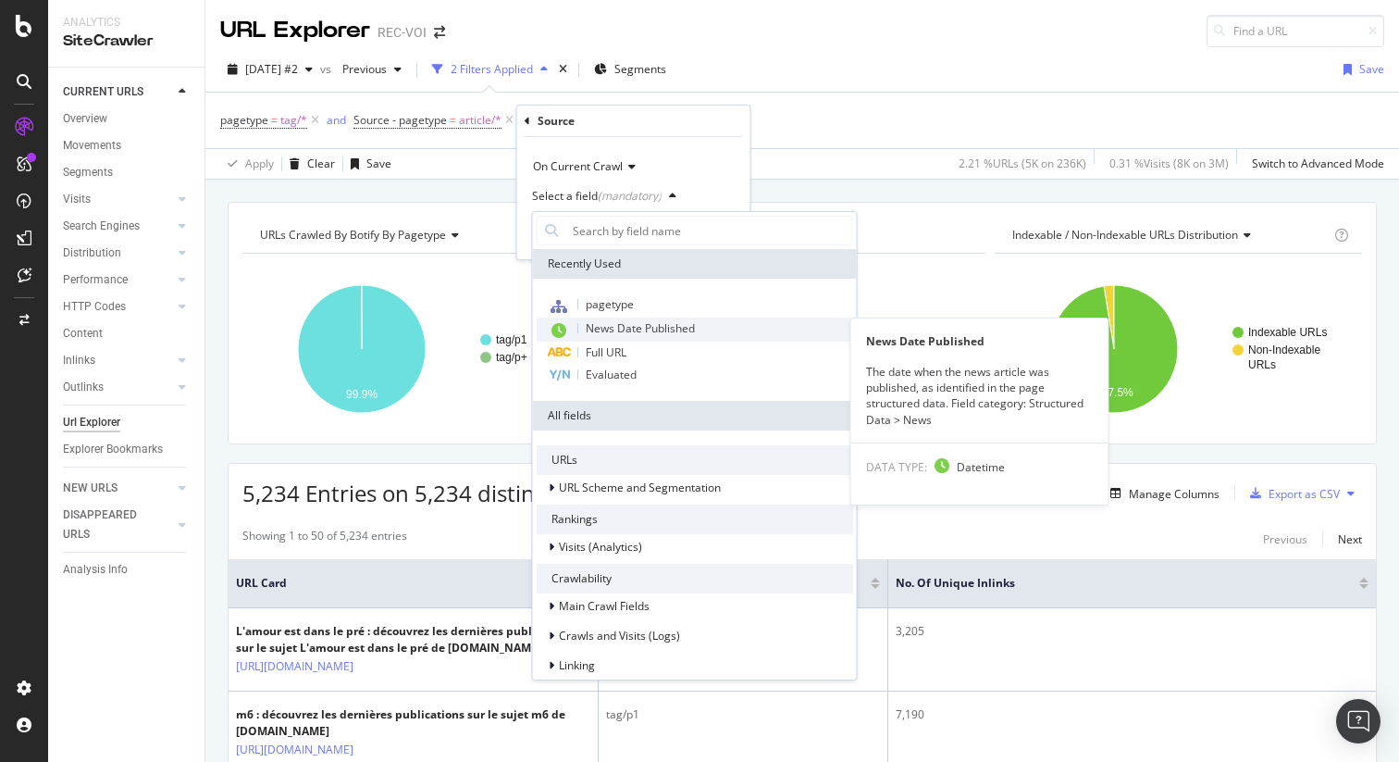
click at [635, 325] on span "News Date Published" at bounding box center [640, 328] width 109 height 16
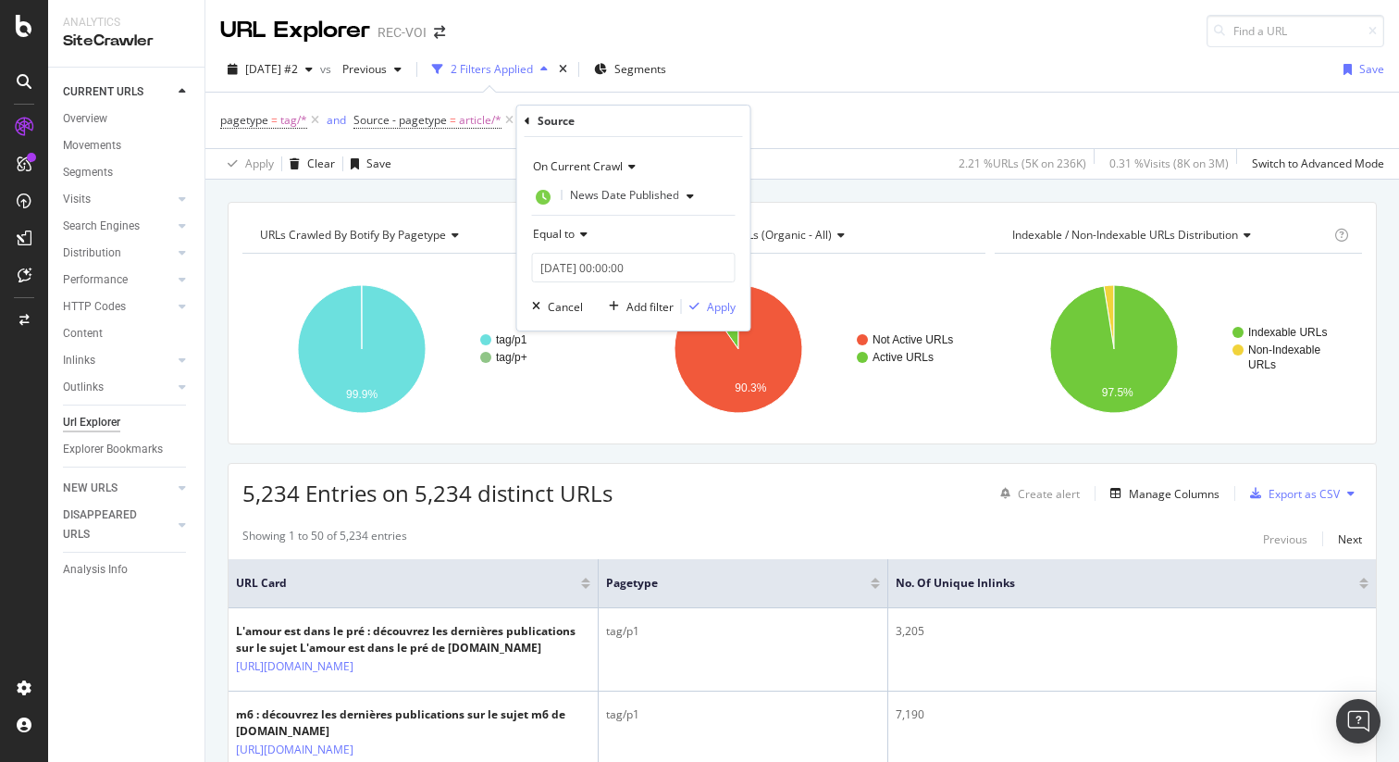
click at [571, 237] on span "Equal to" at bounding box center [554, 234] width 42 height 16
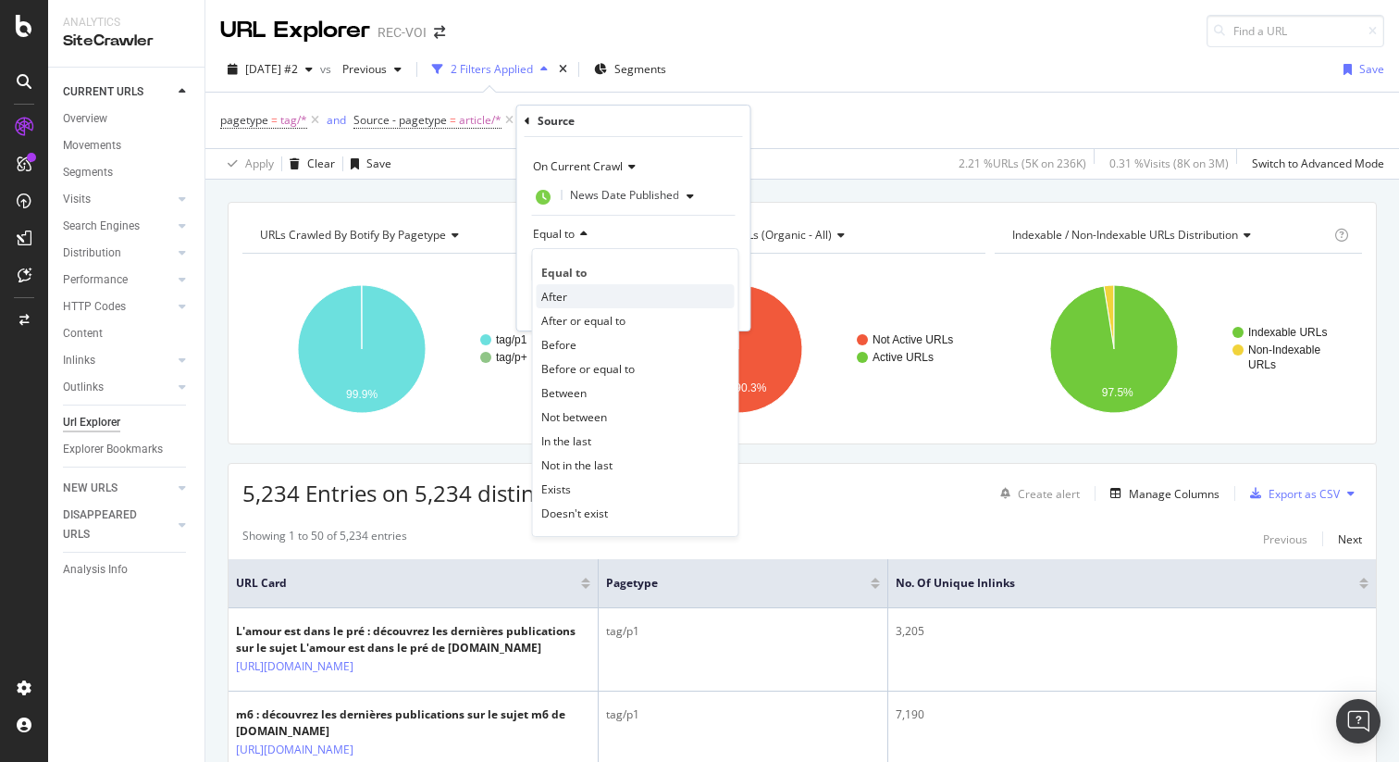
click at [579, 297] on div "After" at bounding box center [636, 296] width 198 height 24
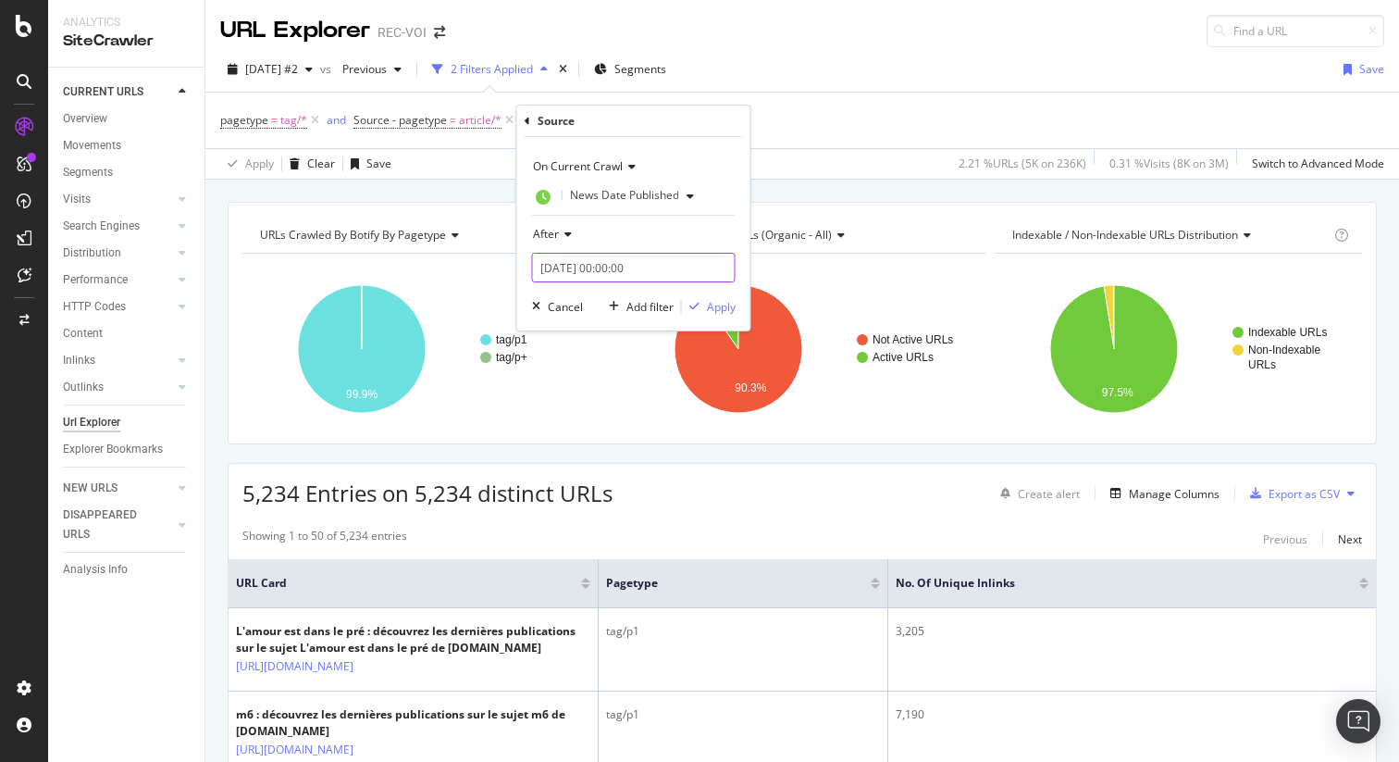
click at [558, 267] on input "[DATE] 00:00:00" at bounding box center [634, 268] width 204 height 30
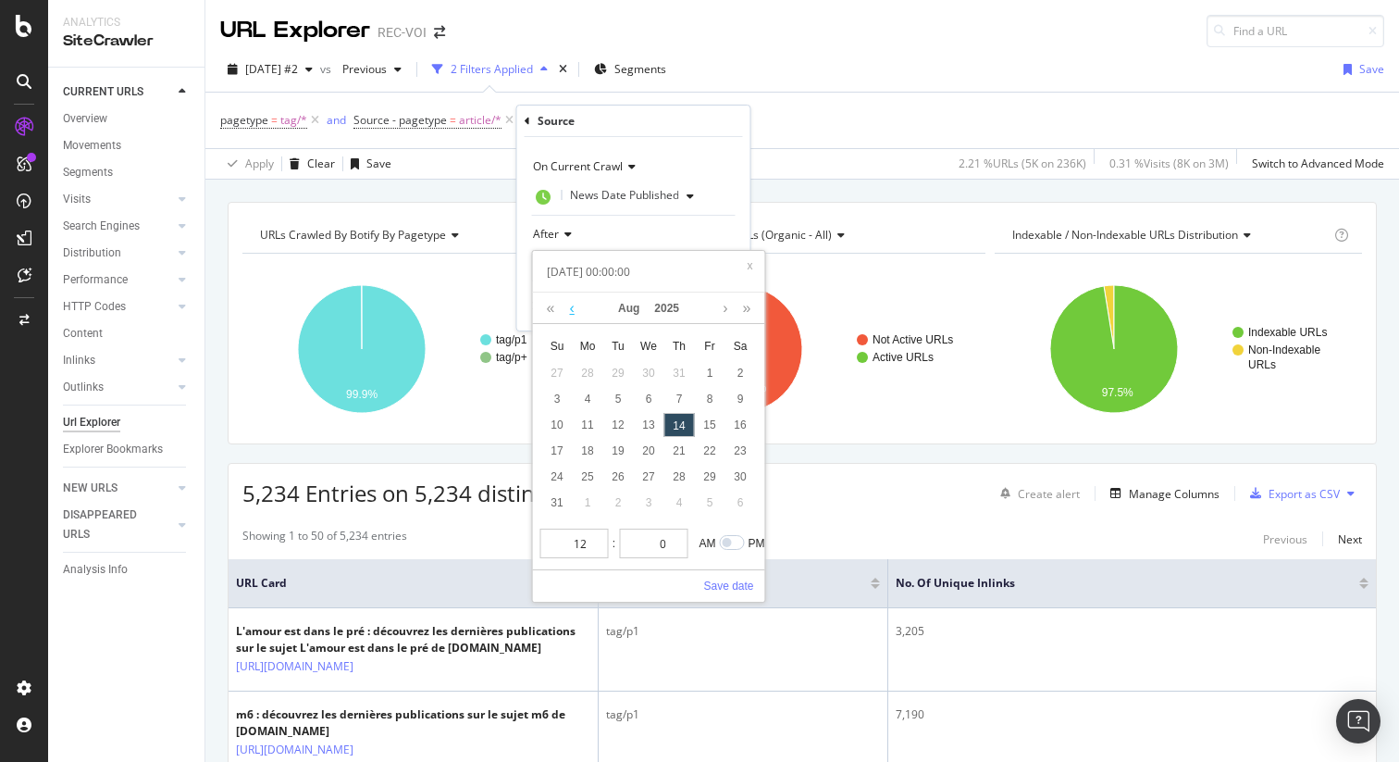
click at [568, 308] on link at bounding box center [572, 307] width 14 height 31
click at [552, 310] on link at bounding box center [551, 307] width 18 height 31
click at [570, 309] on link at bounding box center [572, 307] width 14 height 31
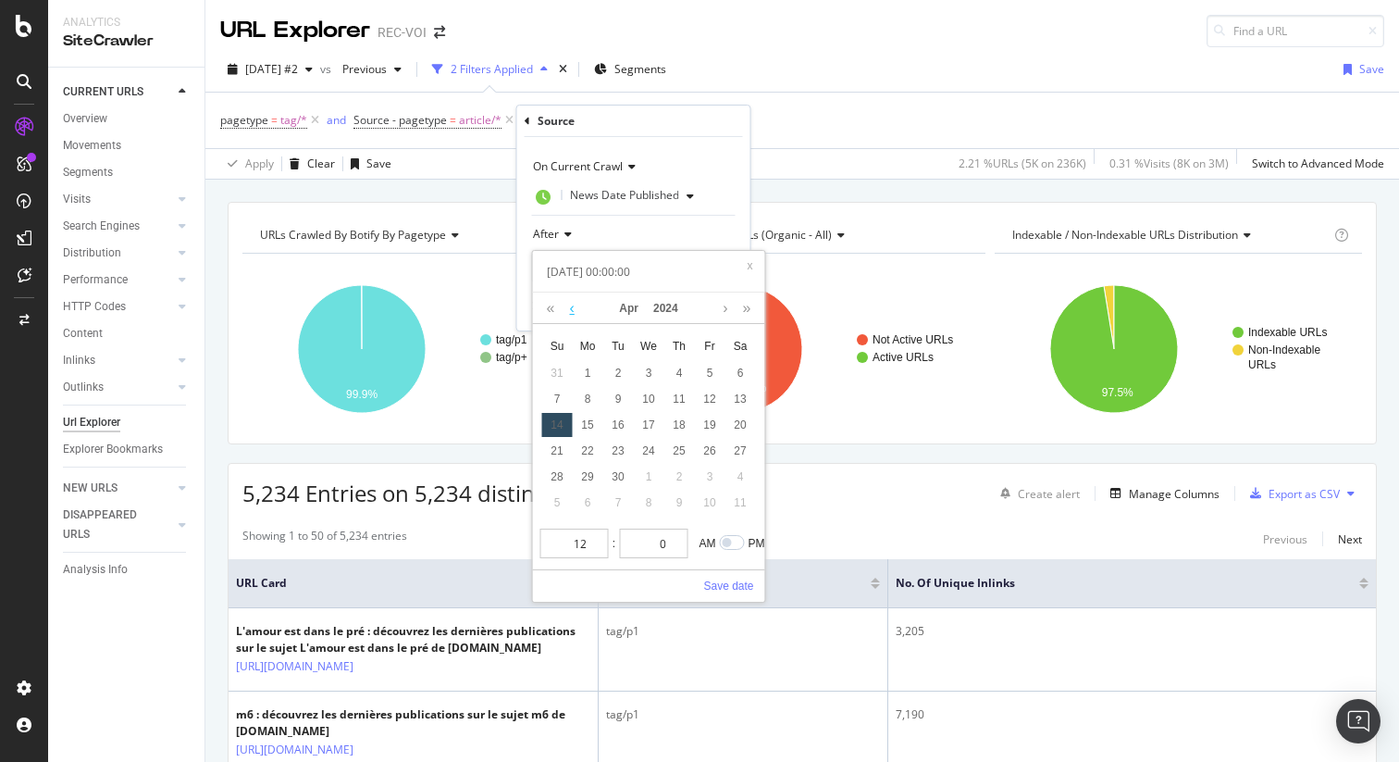
click at [570, 309] on link at bounding box center [572, 307] width 14 height 31
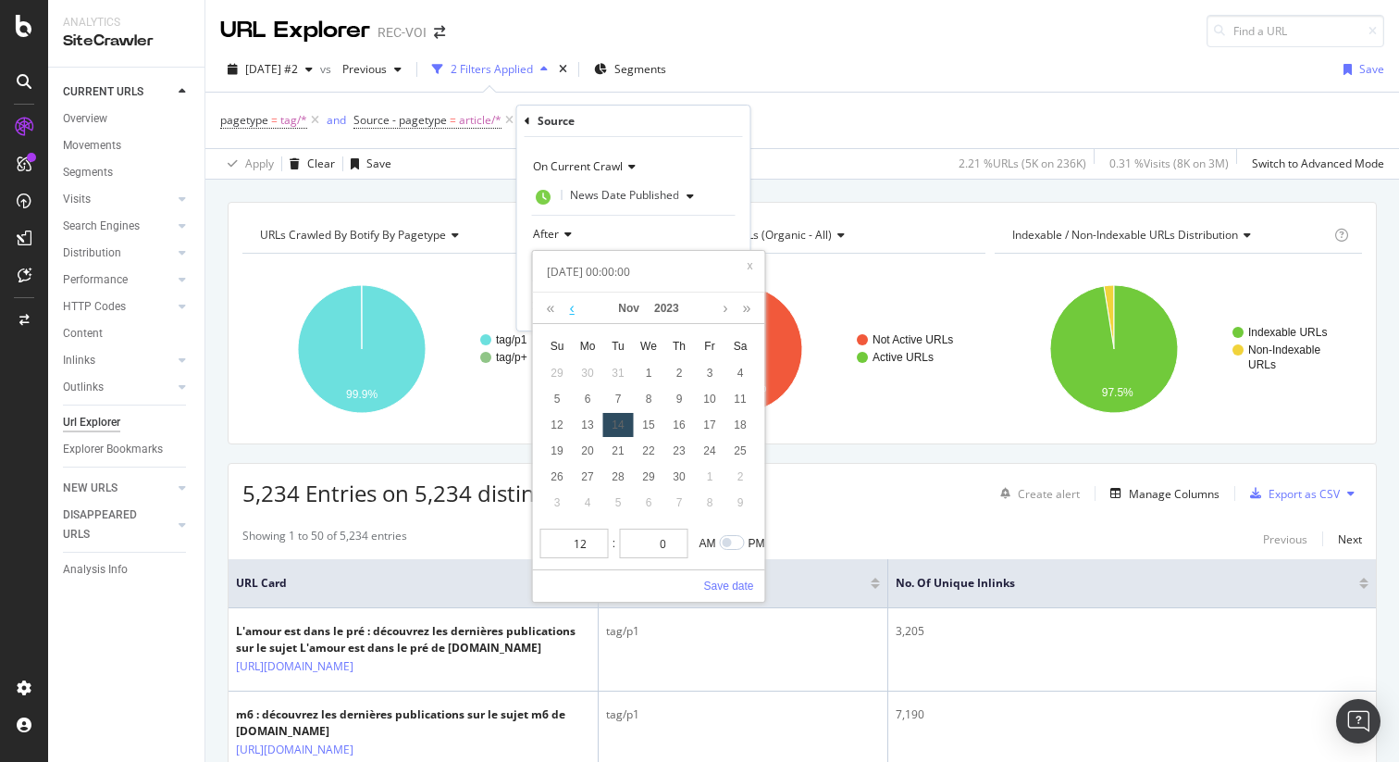
click at [570, 309] on link at bounding box center [572, 307] width 14 height 31
click at [720, 307] on link at bounding box center [725, 307] width 14 height 31
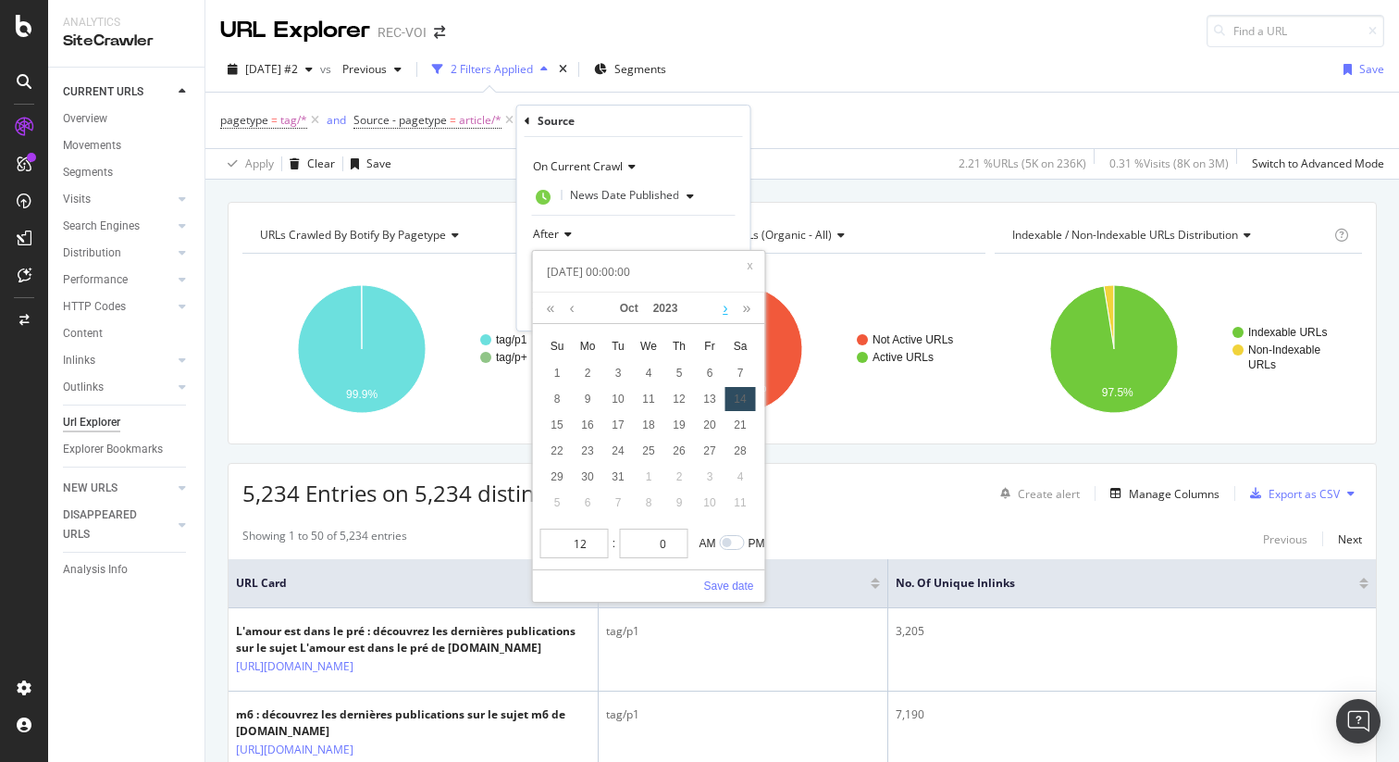
click at [720, 307] on link at bounding box center [725, 307] width 14 height 31
click at [589, 371] on div "1" at bounding box center [588, 373] width 31 height 24
type input "[DATE] 00:00:00"
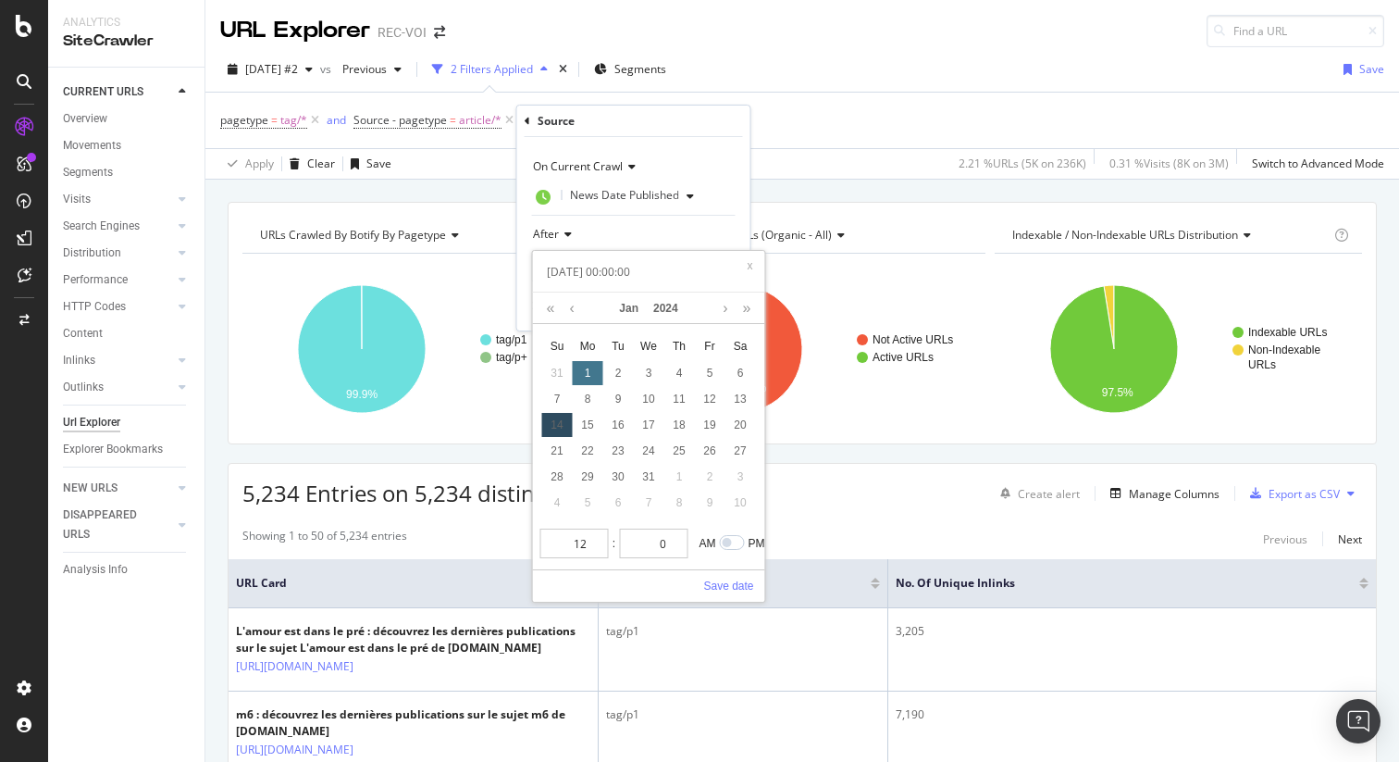
type input "[DATE] 00:00:00"
click at [726, 586] on link "Save date" at bounding box center [728, 585] width 50 height 17
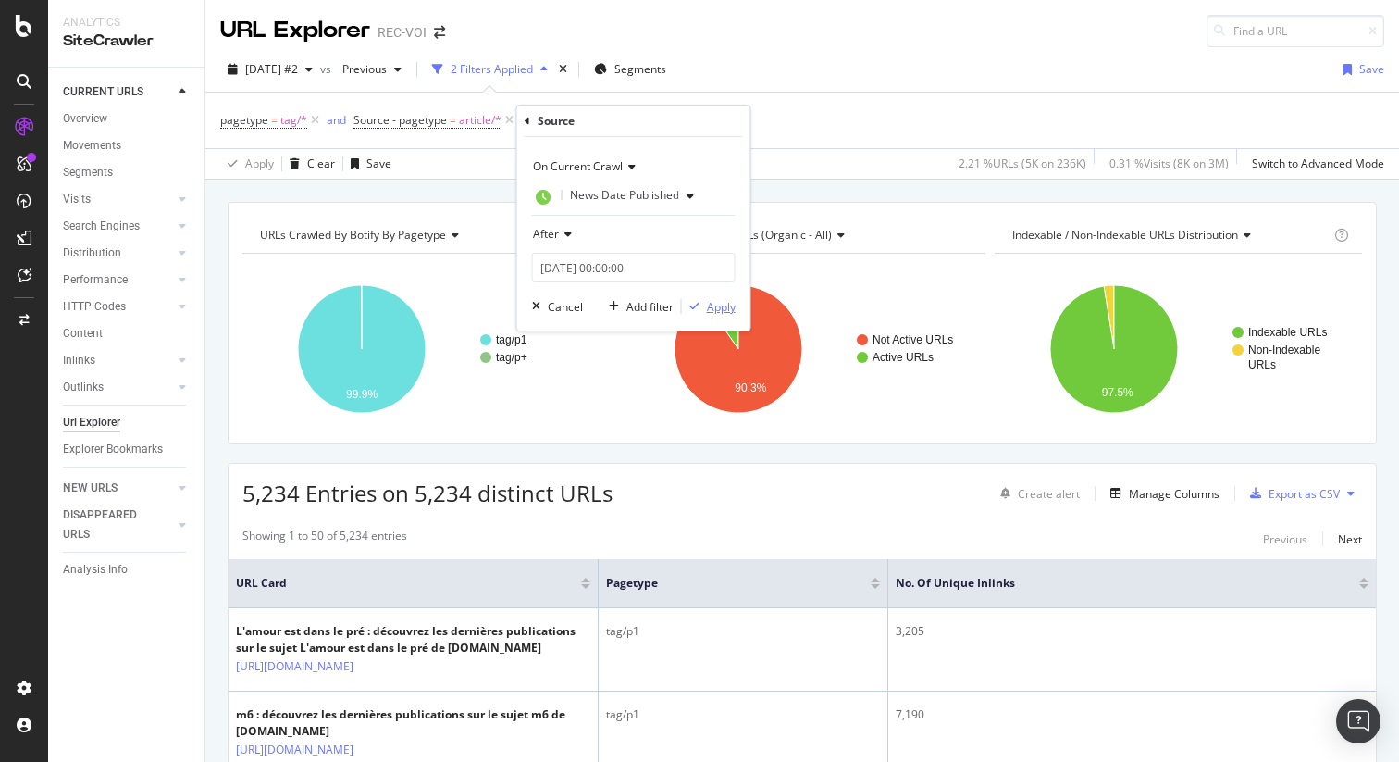
click at [724, 305] on div "Apply" at bounding box center [721, 307] width 29 height 16
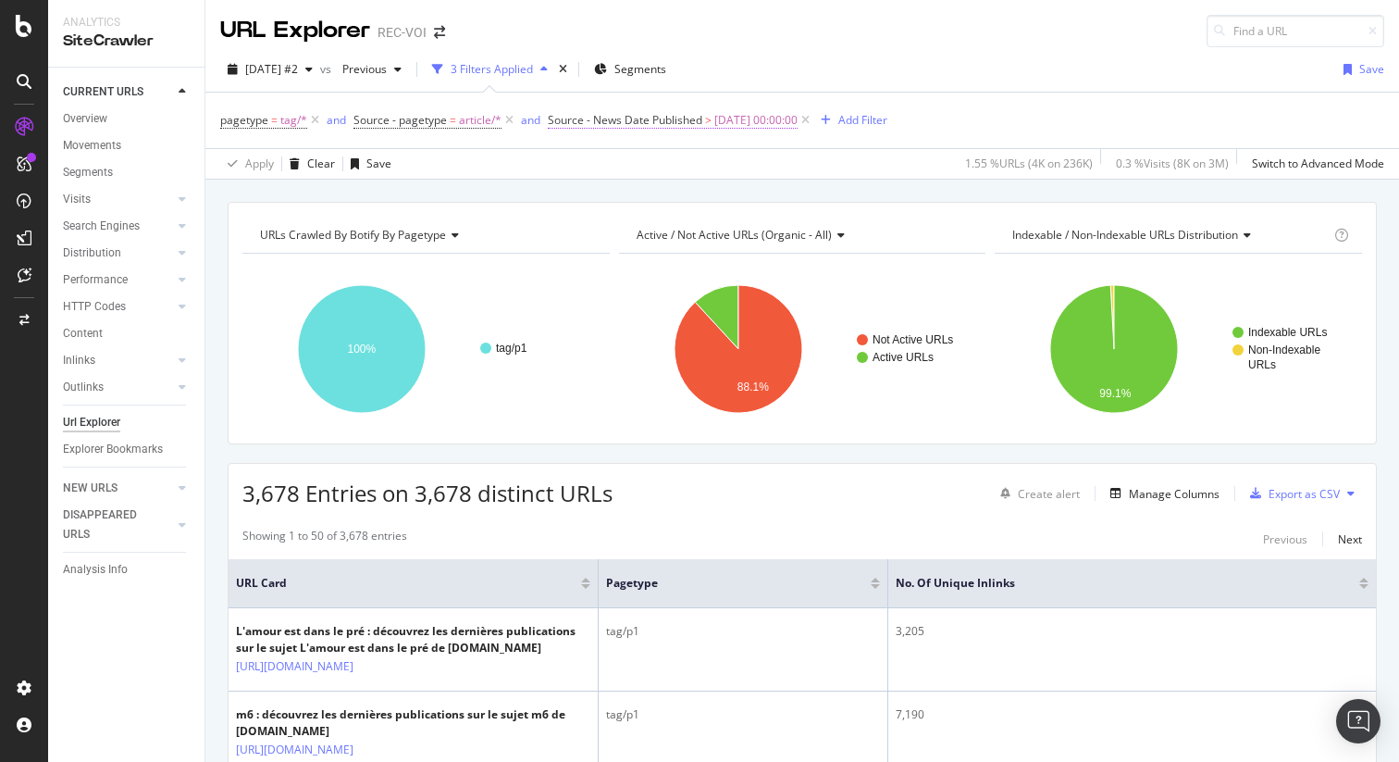
click at [668, 118] on span "Source - News Date Published" at bounding box center [625, 120] width 155 height 16
click at [799, 141] on div "pagetype = tag/* and Source - pagetype = article/* and Source - News Date Publi…" at bounding box center [802, 121] width 1164 height 56
click at [1147, 490] on div "Manage Columns" at bounding box center [1174, 494] width 91 height 16
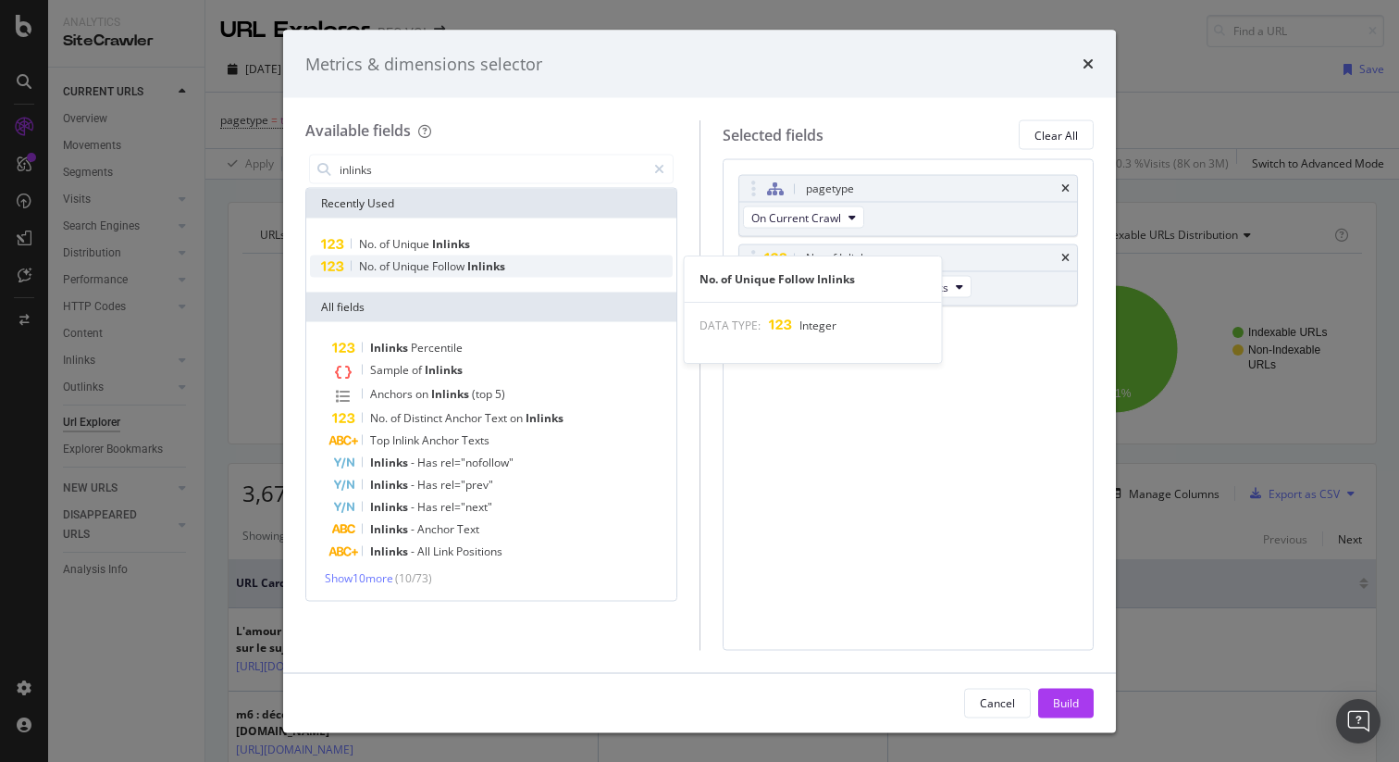
type input "inlinks"
click at [453, 267] on span "Follow" at bounding box center [449, 266] width 35 height 16
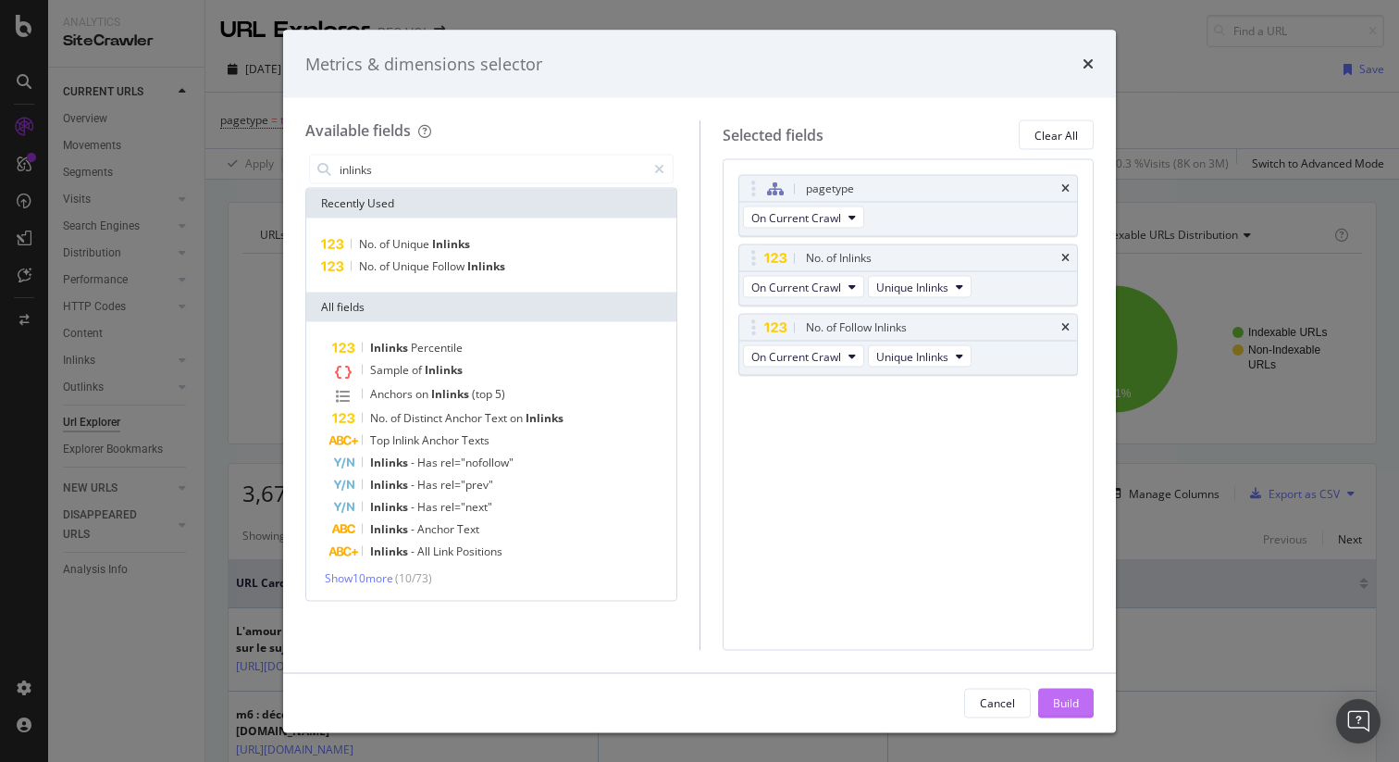
click at [1066, 695] on div "Build" at bounding box center [1066, 702] width 26 height 16
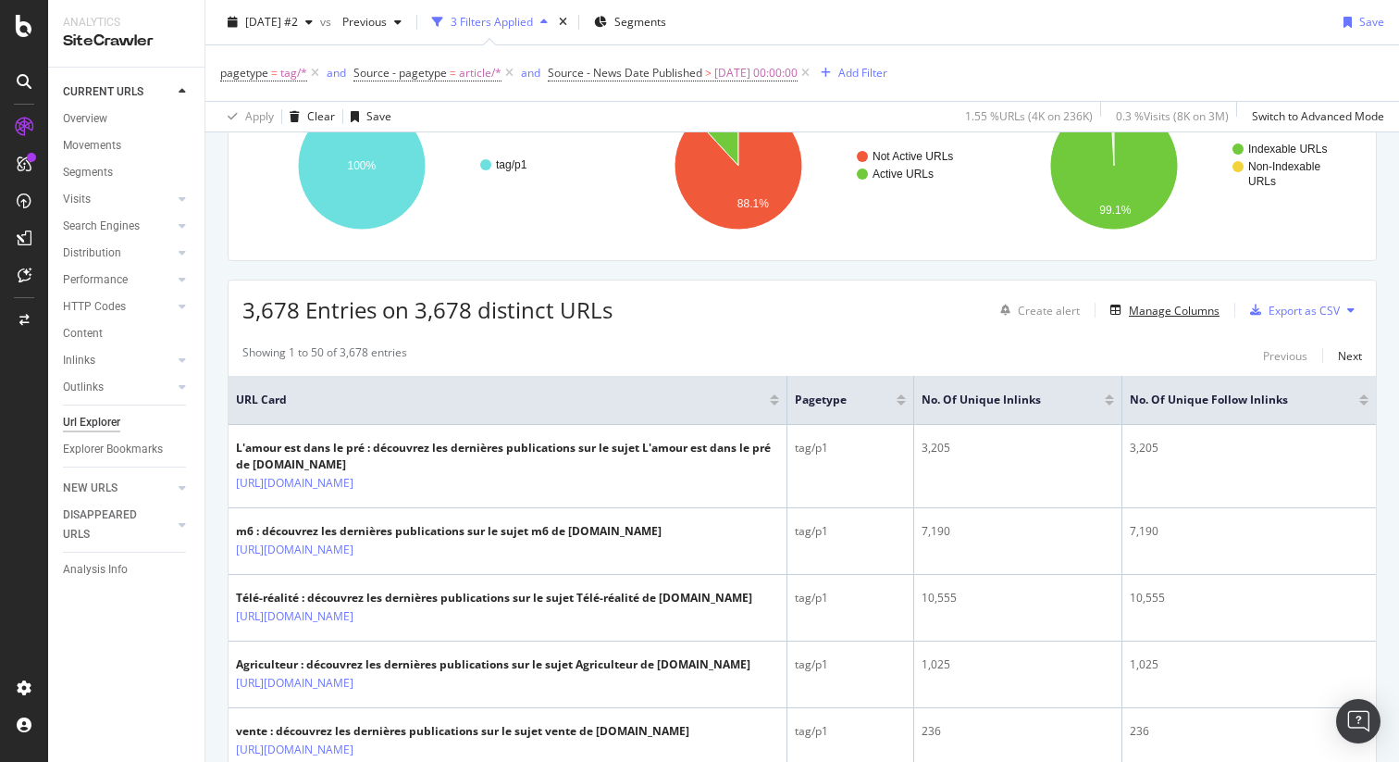
scroll to position [126, 0]
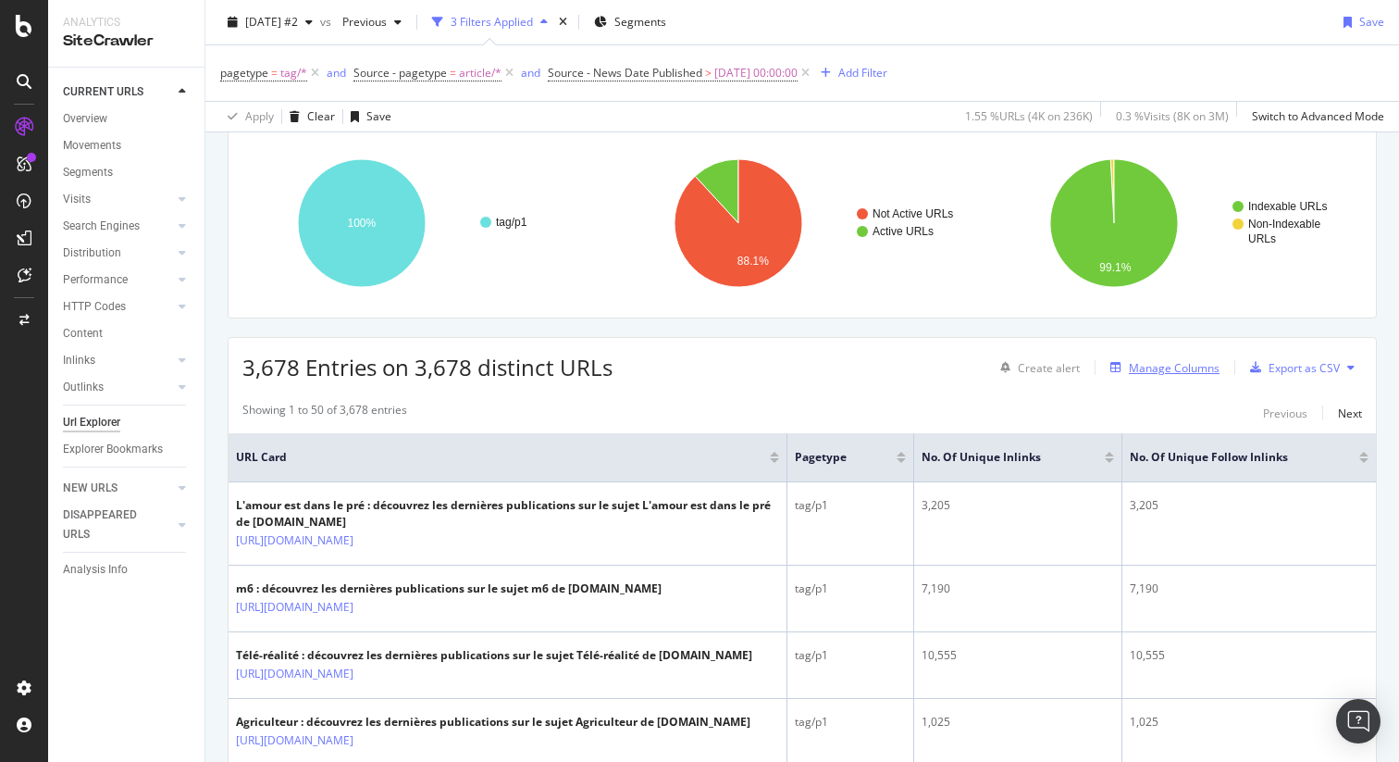
click at [1160, 374] on div "Manage Columns" at bounding box center [1174, 368] width 91 height 16
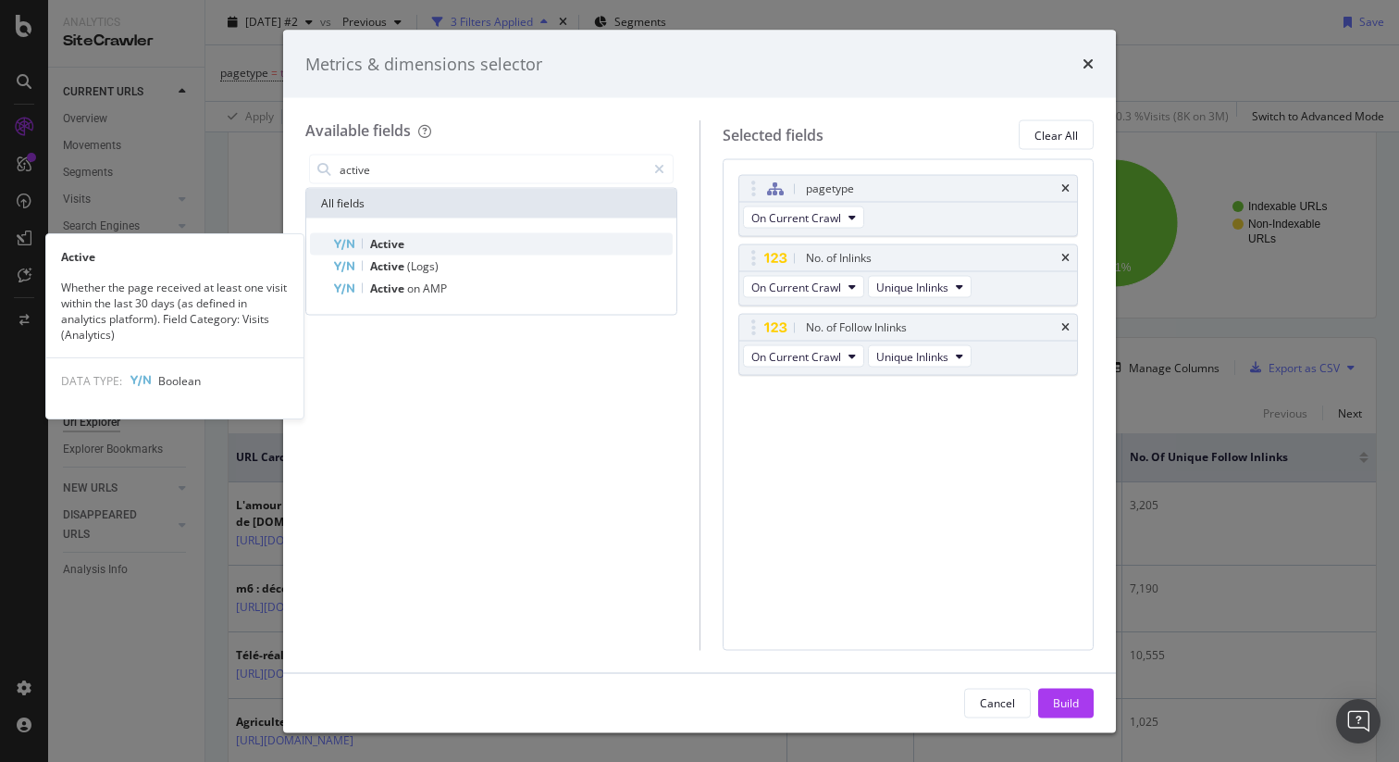
type input "active"
click at [500, 248] on div "Active" at bounding box center [502, 244] width 341 height 22
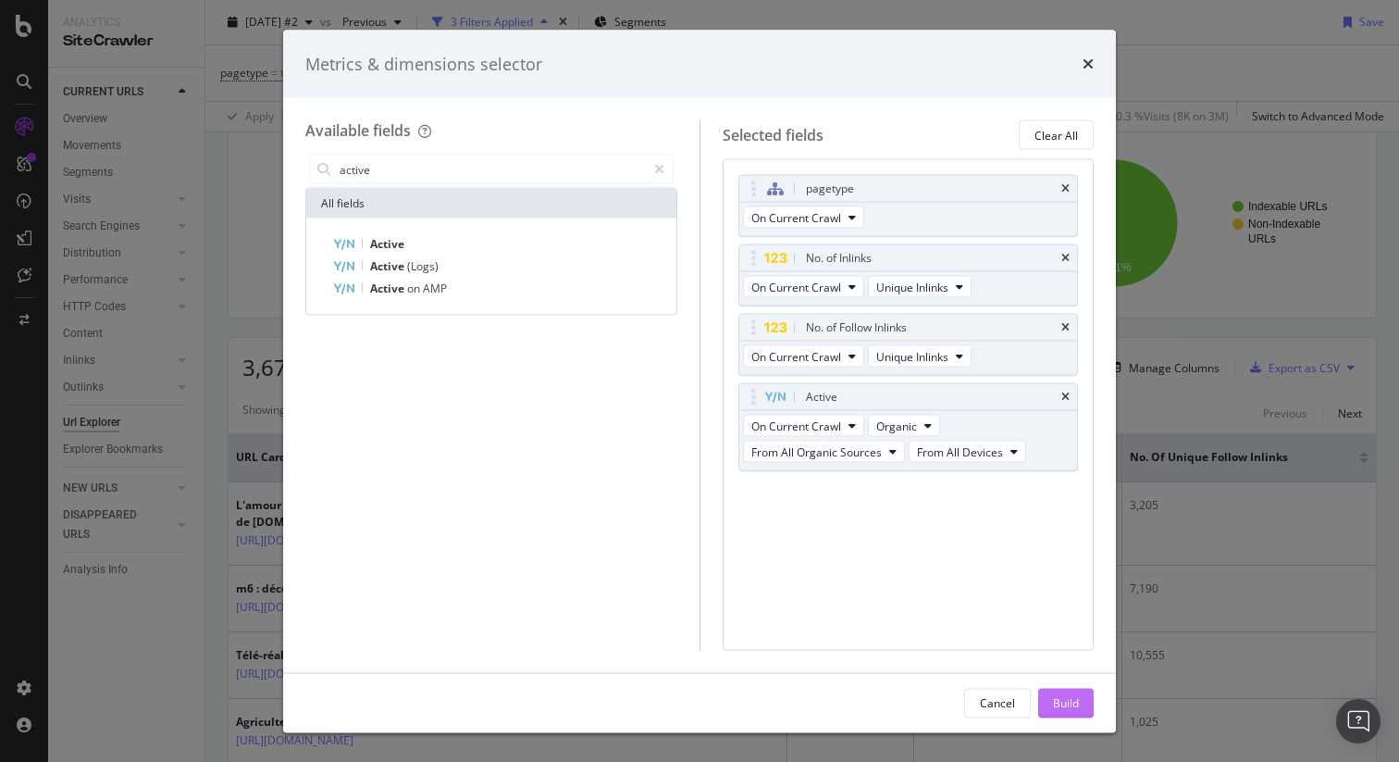
click at [1073, 705] on div "Build" at bounding box center [1066, 702] width 26 height 16
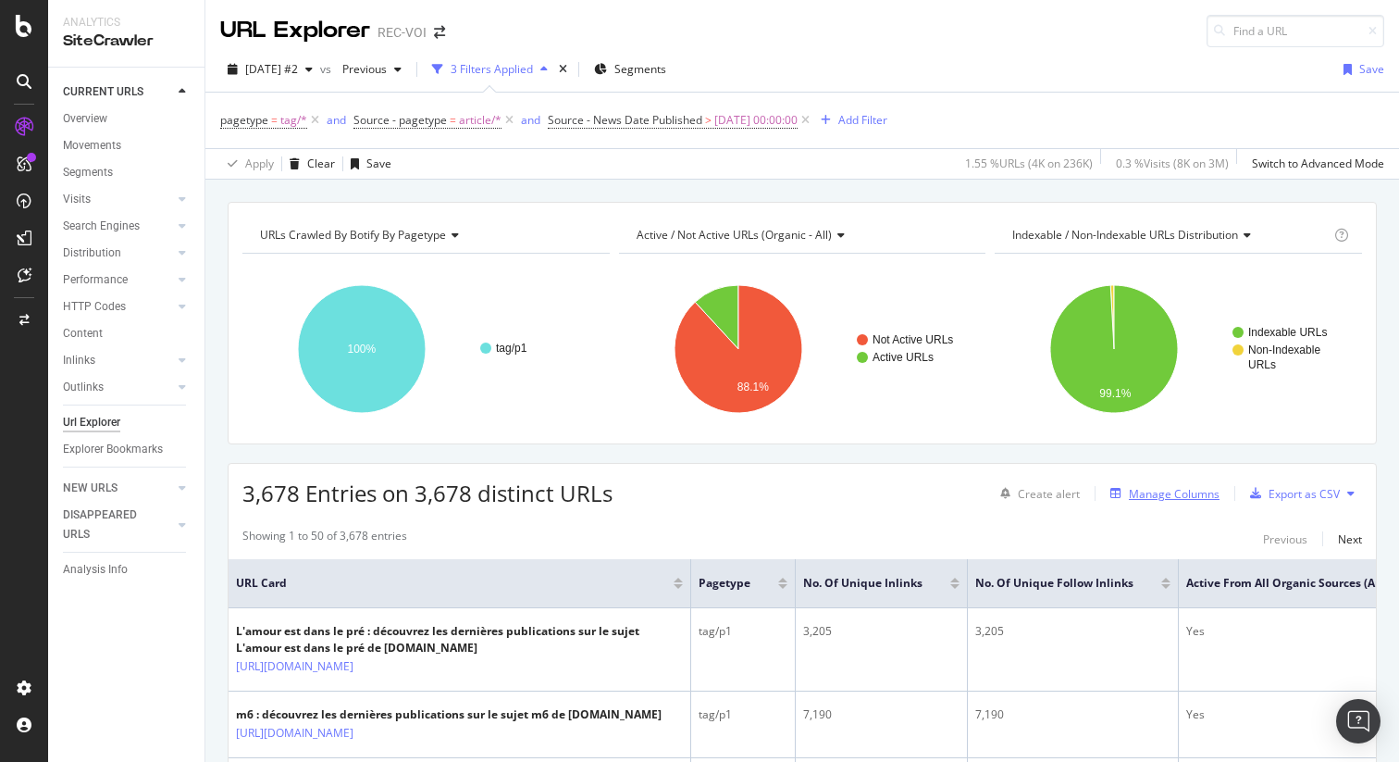
click at [1176, 492] on div "Manage Columns" at bounding box center [1174, 494] width 91 height 16
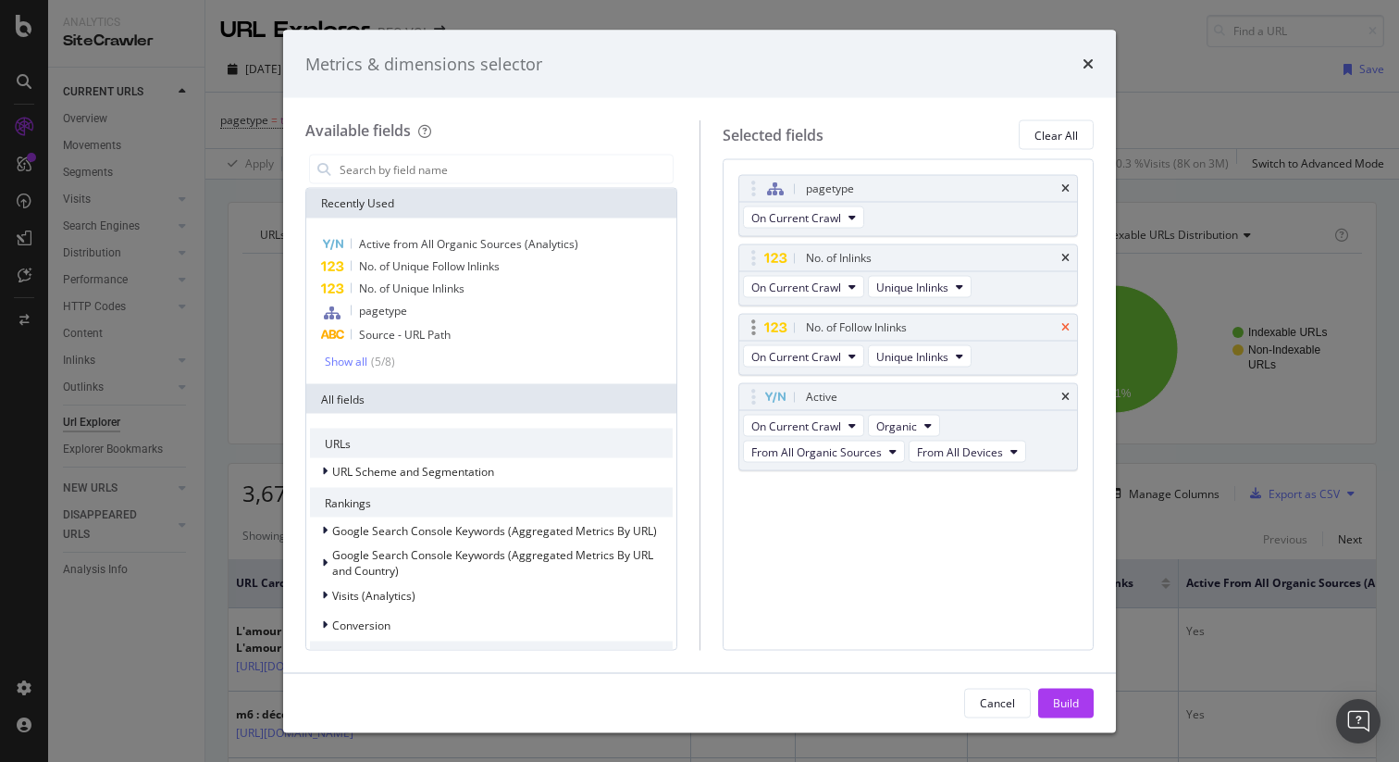
click at [1066, 330] on icon "times" at bounding box center [1065, 327] width 8 height 11
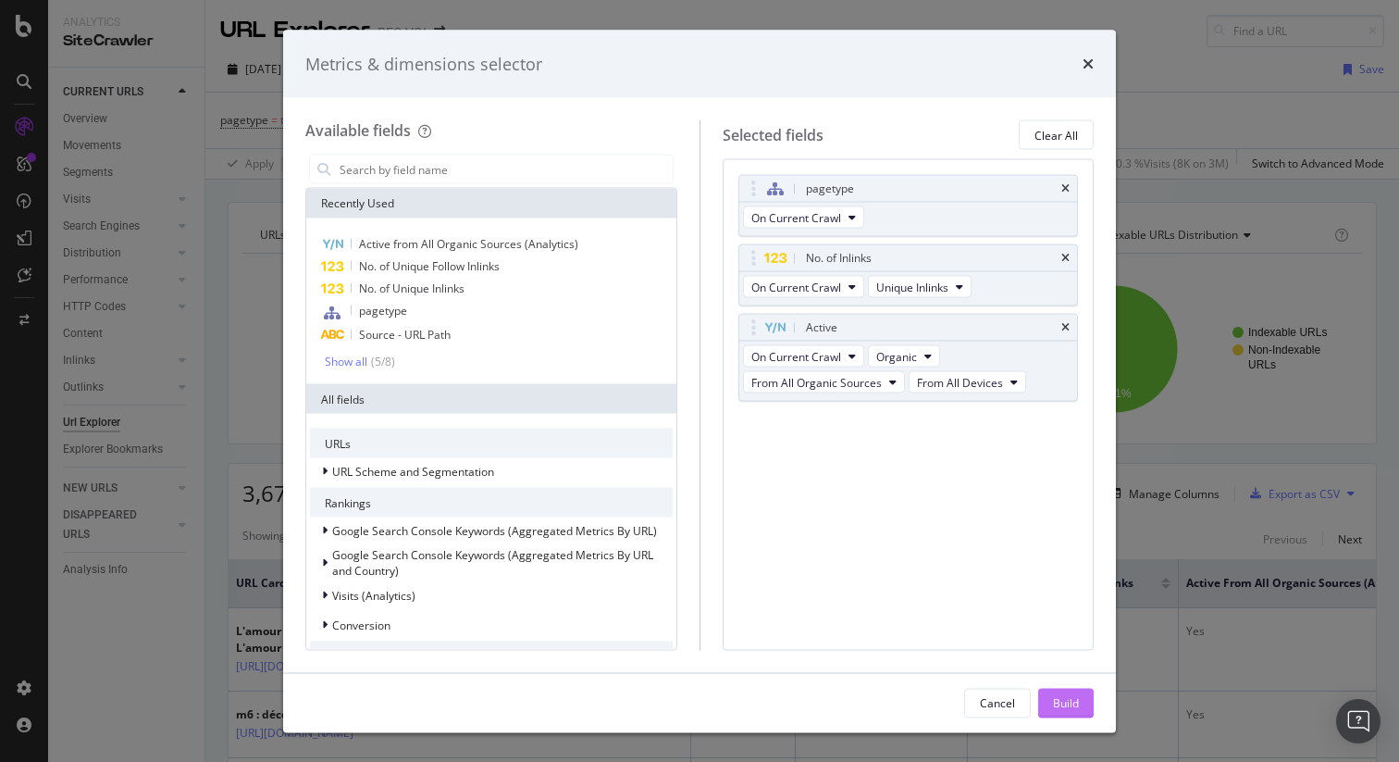
click at [1063, 704] on div "Build" at bounding box center [1066, 702] width 26 height 16
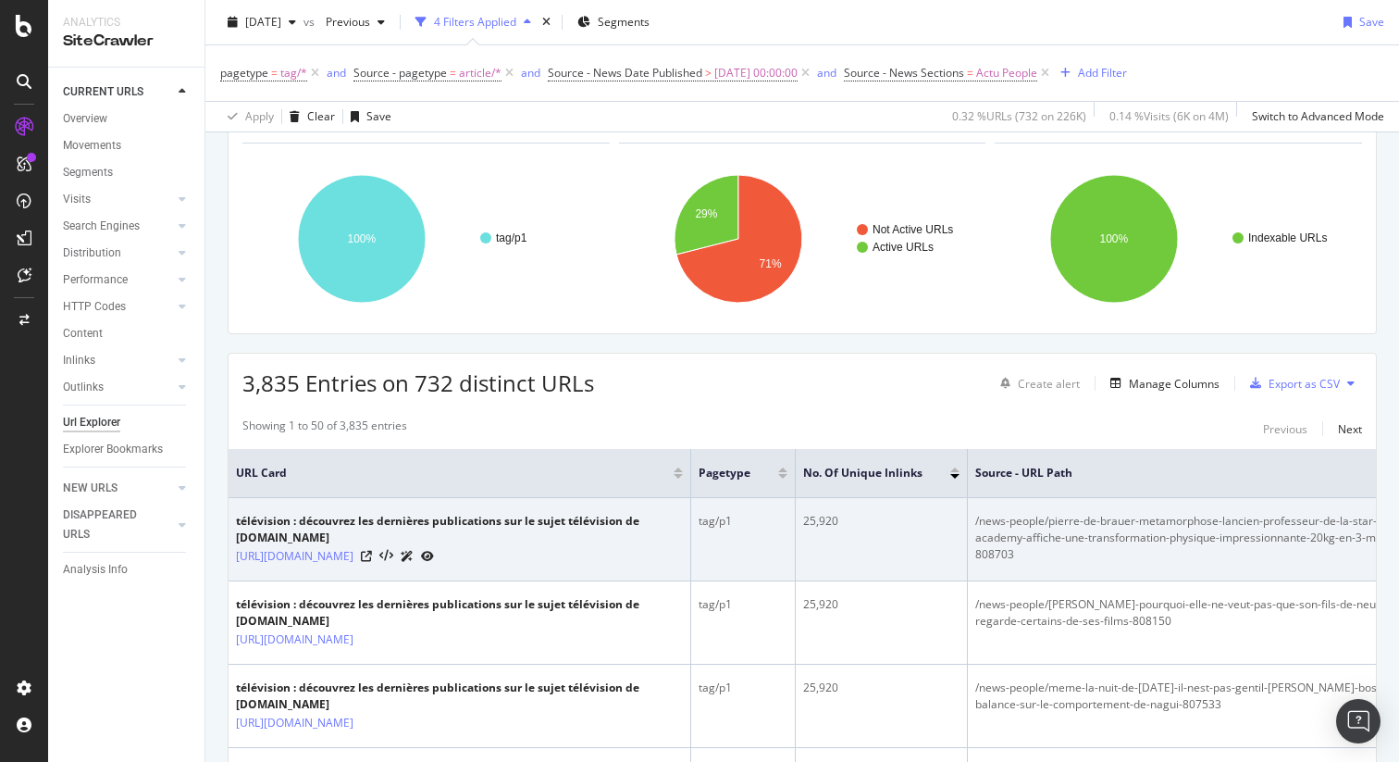
scroll to position [125, 0]
